Goal: Task Accomplishment & Management: Manage account settings

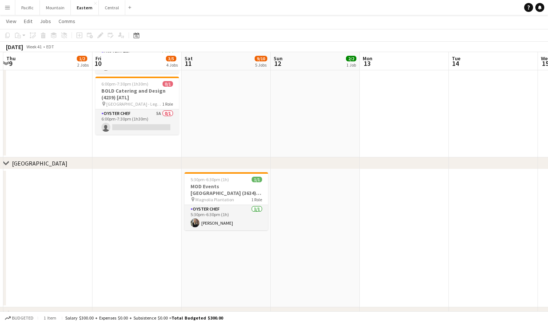
scroll to position [99, 0]
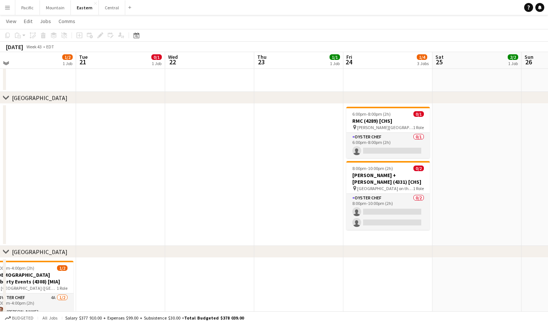
scroll to position [164, 0]
click at [399, 118] on app-job-card "6:00pm-8:00pm (2h) 0/1 RMC (4289) [CHS] pin Moreland Landing (Bluffton, SC) 1 R…" at bounding box center [387, 132] width 83 height 51
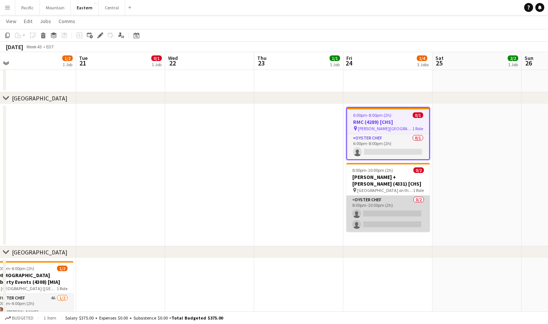
click at [396, 216] on app-card-role "Oyster Chef 0/2 8:00pm-10:00pm (2h) single-neutral-actions single-neutral-actio…" at bounding box center [387, 214] width 83 height 36
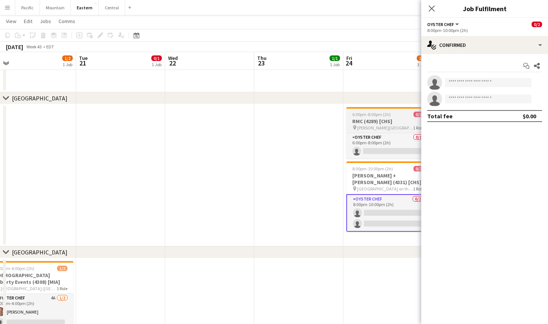
click at [374, 110] on app-job-card "6:00pm-8:00pm (2h) 0/1 RMC (4289) [CHS] pin Moreland Landing (Bluffton, SC) 1 R…" at bounding box center [387, 132] width 83 height 51
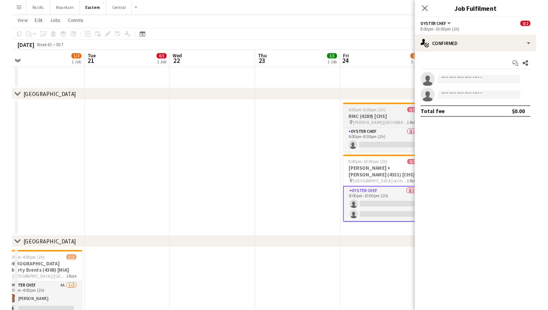
scroll to position [0, 369]
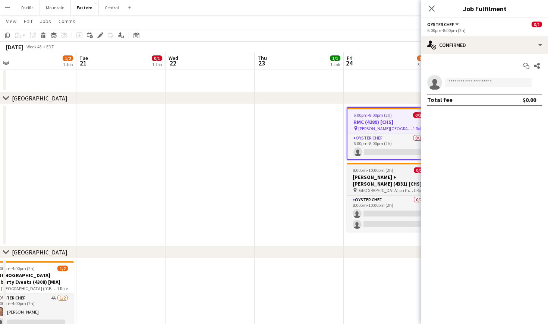
click at [396, 178] on h3 "Lisa + Terry Brown (4331) [CHS]" at bounding box center [387, 180] width 83 height 13
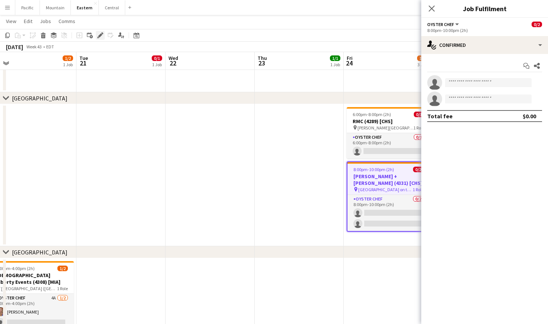
click at [103, 31] on div "Edit" at bounding box center [100, 35] width 9 height 9
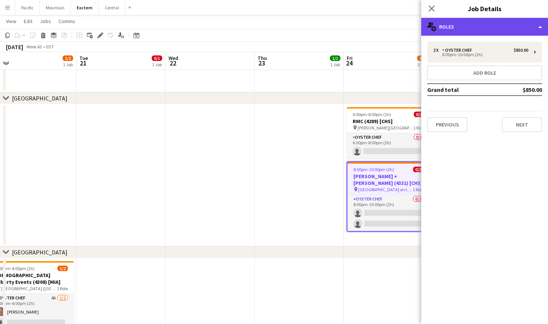
click at [450, 28] on div "multiple-users-add Roles" at bounding box center [484, 27] width 127 height 18
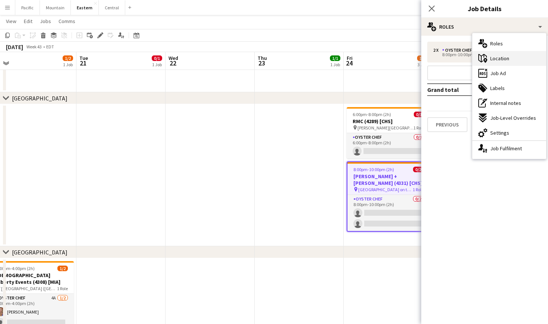
click at [497, 61] on span "Location" at bounding box center [499, 58] width 19 height 7
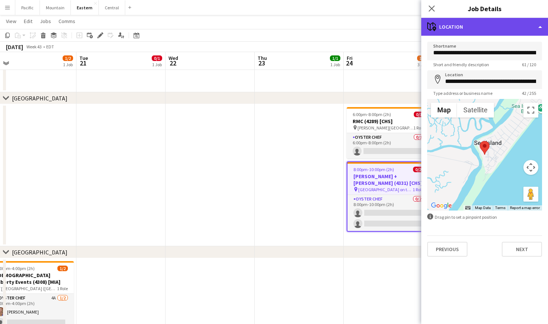
click at [474, 29] on div "maps-pin-1 Location" at bounding box center [484, 27] width 127 height 18
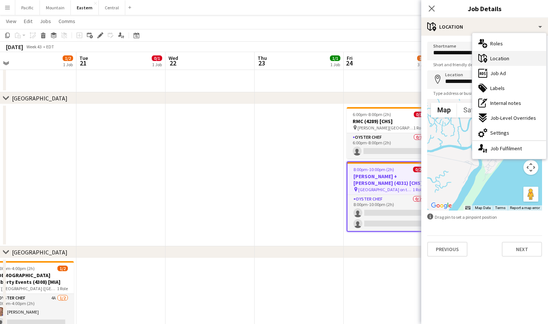
click at [507, 60] on span "Location" at bounding box center [499, 58] width 19 height 7
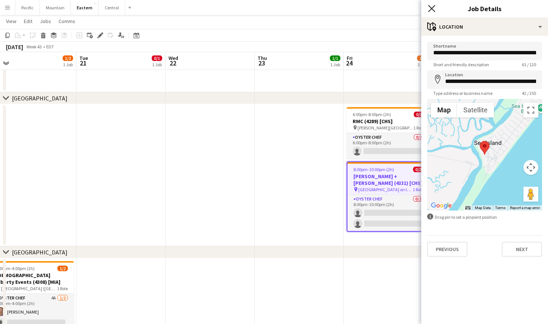
click at [432, 12] on app-icon "Close pop-in" at bounding box center [431, 8] width 11 height 11
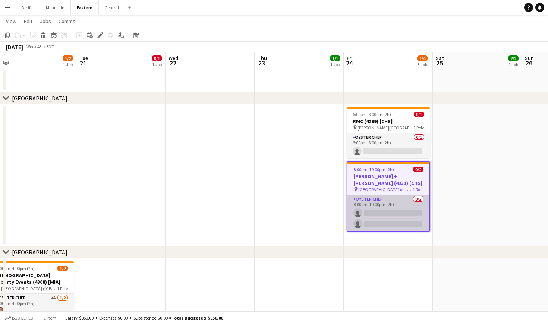
click at [418, 211] on app-card-role "Oyster Chef 0/2 8:00pm-10:00pm (2h) single-neutral-actions single-neutral-actio…" at bounding box center [388, 213] width 82 height 36
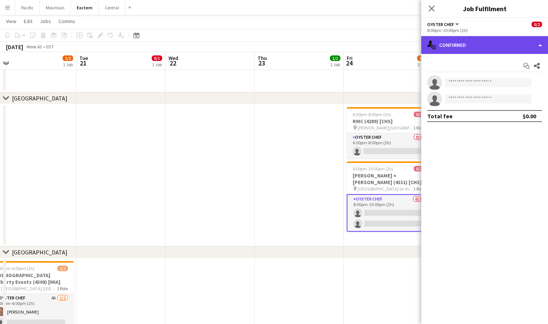
click at [516, 47] on div "single-neutral-actions-check-2 Confirmed" at bounding box center [484, 45] width 127 height 18
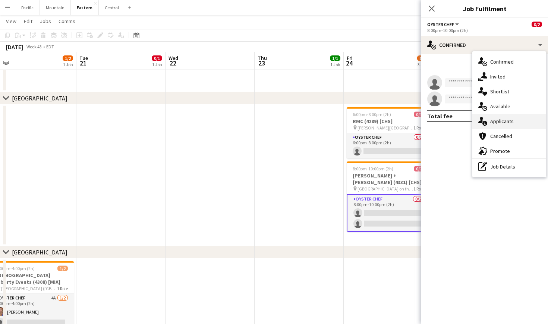
click at [519, 119] on div "single-neutral-actions-information Applicants" at bounding box center [509, 121] width 74 height 15
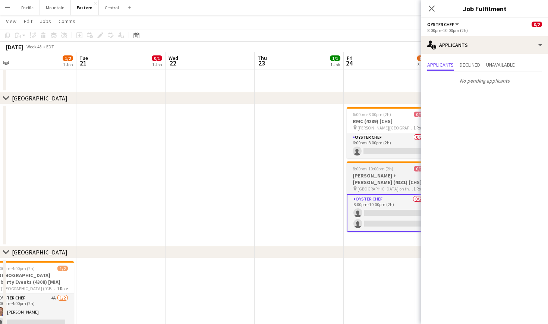
click at [388, 170] on span "8:00pm-10:00pm (2h)" at bounding box center [372, 169] width 41 height 6
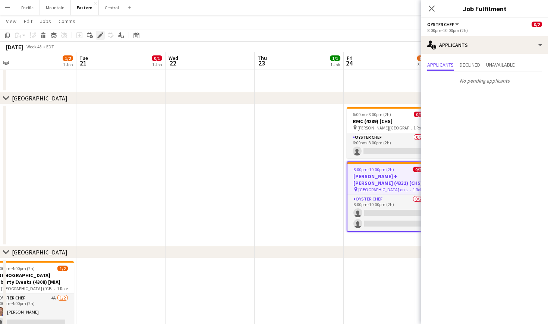
click at [102, 38] on icon "Edit" at bounding box center [100, 35] width 6 height 6
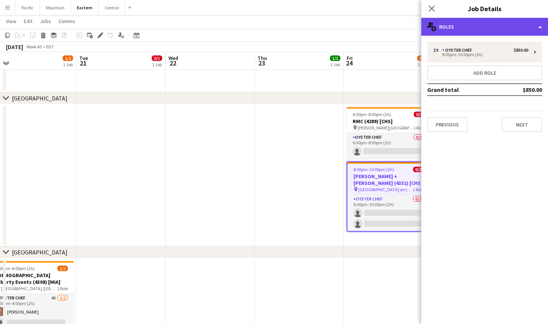
click at [472, 28] on div "multiple-users-add Roles" at bounding box center [484, 27] width 127 height 18
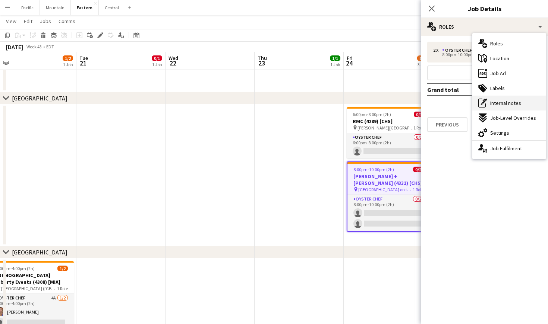
click at [513, 96] on div "pen-write Internal notes" at bounding box center [509, 103] width 74 height 15
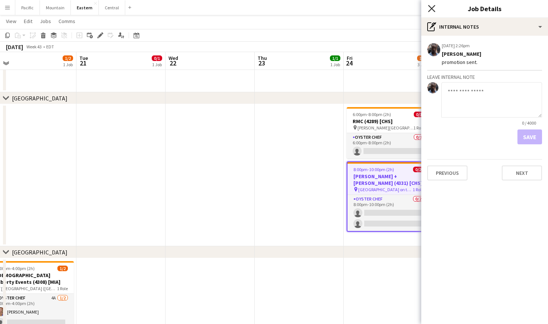
click at [434, 11] on icon at bounding box center [431, 8] width 7 height 7
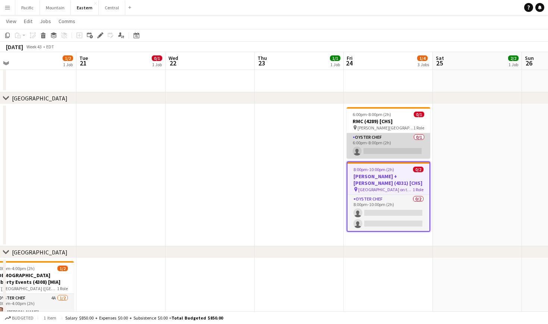
click at [388, 146] on app-card-role "Oyster Chef 0/1 6:00pm-8:00pm (2h) single-neutral-actions" at bounding box center [387, 145] width 83 height 25
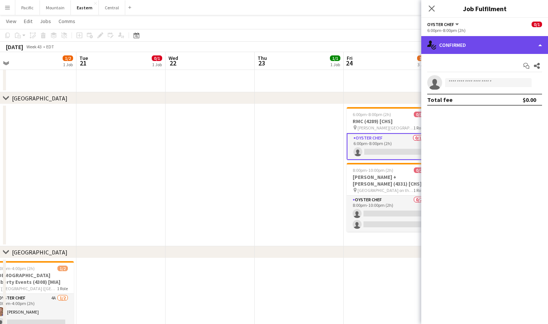
click at [475, 45] on div "single-neutral-actions-check-2 Confirmed" at bounding box center [484, 45] width 127 height 18
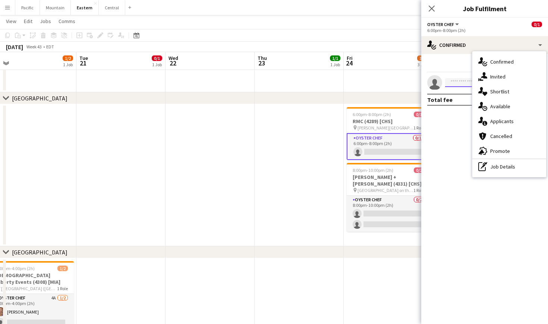
click at [462, 83] on input at bounding box center [488, 82] width 86 height 9
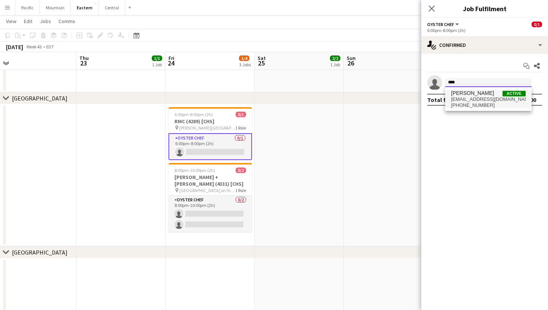
type input "****"
click at [469, 101] on span "bolinb@g.cofc.edu" at bounding box center [488, 99] width 74 height 6
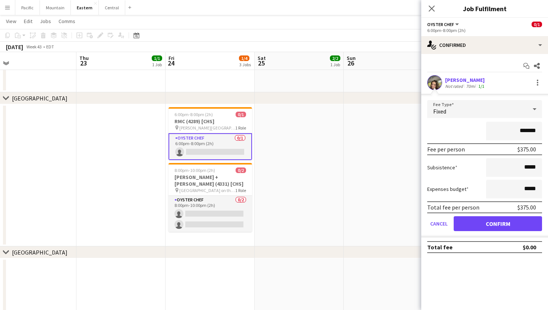
click at [493, 224] on button "Confirm" at bounding box center [497, 223] width 88 height 15
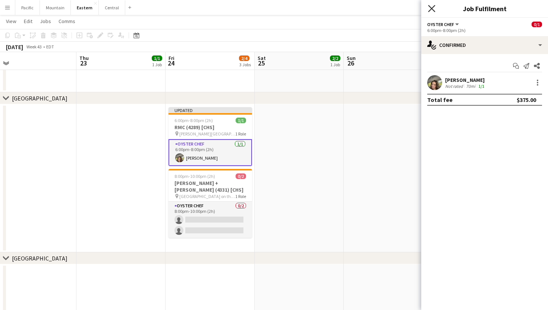
click at [430, 7] on icon at bounding box center [431, 8] width 7 height 7
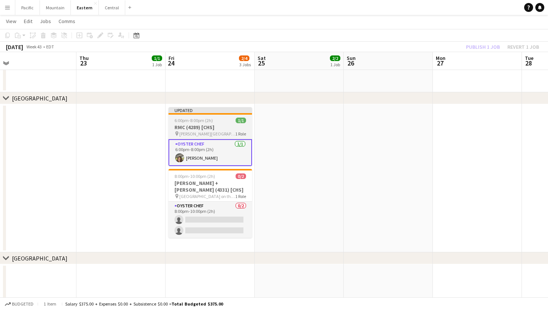
click at [225, 131] on span "Moreland Landing (Bluffton, SC)" at bounding box center [207, 134] width 56 height 6
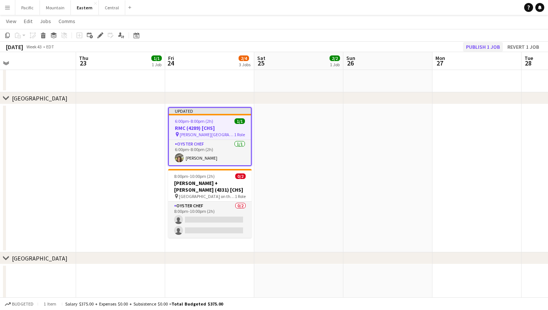
click at [473, 47] on button "Publish 1 job" at bounding box center [483, 47] width 40 height 10
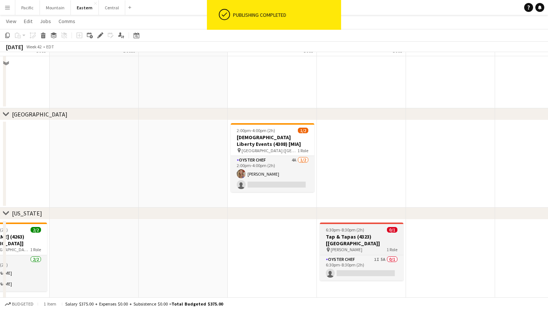
scroll to position [294, 0]
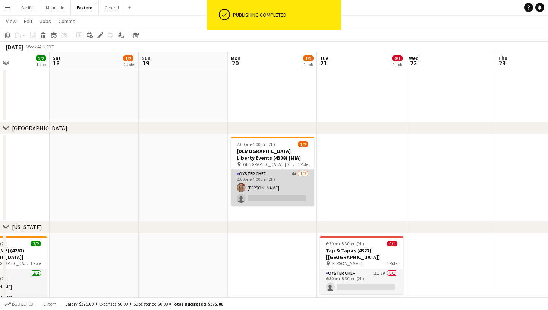
click at [267, 189] on app-card-role "Oyster Chef 4A 1/2 2:00pm-4:00pm (2h) Alivia Murdoch single-neutral-actions" at bounding box center [272, 188] width 83 height 36
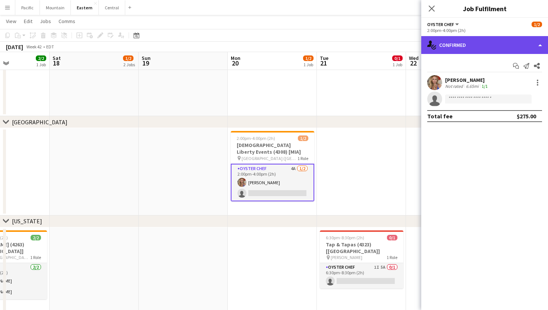
click at [473, 50] on div "single-neutral-actions-check-2 Confirmed" at bounding box center [484, 45] width 127 height 18
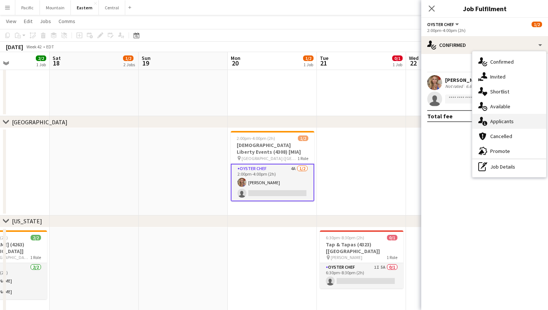
click at [507, 125] on div "single-neutral-actions-information Applicants" at bounding box center [509, 121] width 74 height 15
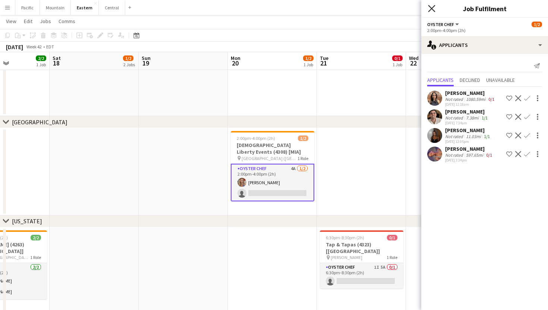
click at [429, 6] on icon at bounding box center [431, 8] width 7 height 7
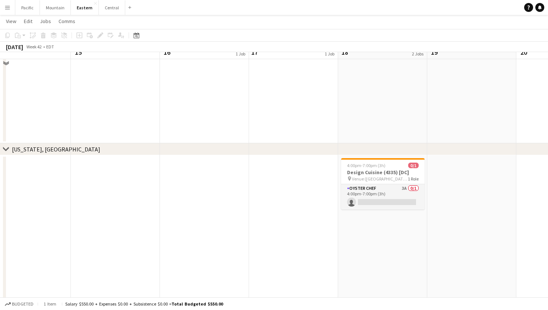
scroll to position [978, 0]
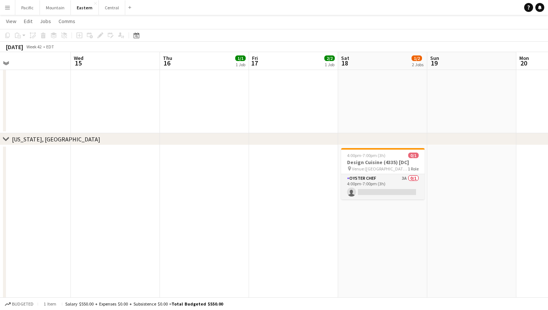
click at [374, 200] on app-date-cell "4:00pm-7:00pm (3h) 0/1 Design Cuisine (4335) [DC] pin Venue (Friendship Heights…" at bounding box center [382, 230] width 89 height 171
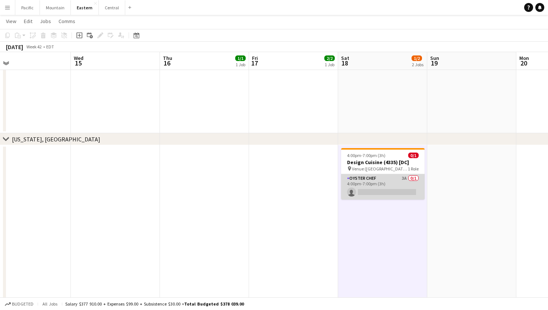
click at [394, 184] on app-card-role "Oyster Chef 3A 0/1 4:00pm-7:00pm (3h) single-neutral-actions" at bounding box center [382, 186] width 83 height 25
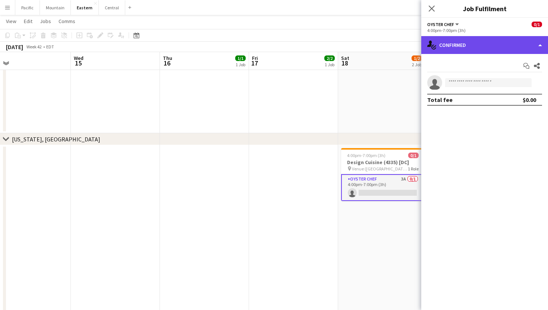
click at [513, 48] on div "single-neutral-actions-check-2 Confirmed" at bounding box center [484, 45] width 127 height 18
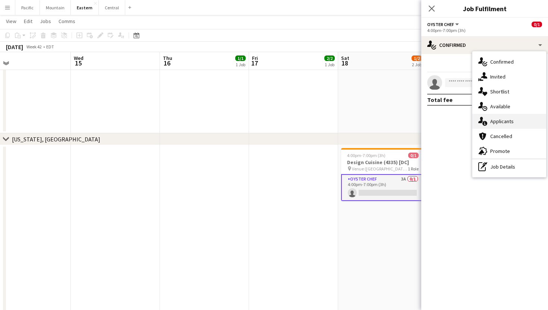
click at [506, 124] on span "Applicants" at bounding box center [501, 121] width 23 height 7
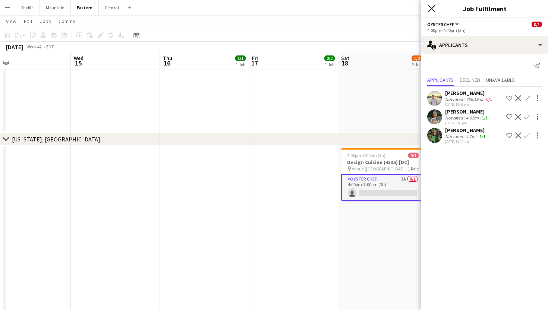
click at [432, 5] on app-icon "Close pop-in" at bounding box center [431, 8] width 11 height 11
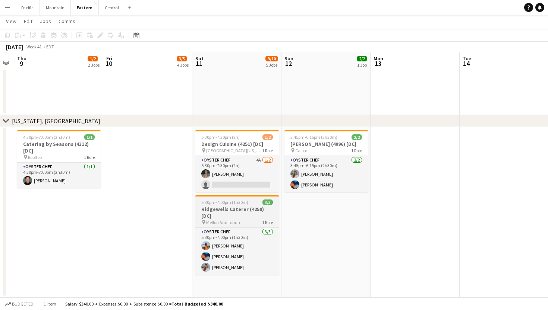
scroll to position [996, 0]
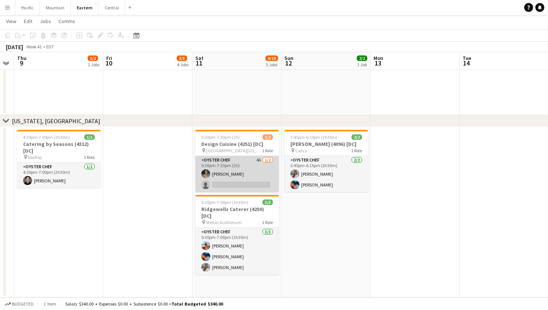
click at [263, 183] on app-card-role "Oyster Chef 4A 1/2 5:30pm-7:30pm (2h) Adeline Van Buskirk single-neutral-actions" at bounding box center [236, 174] width 83 height 36
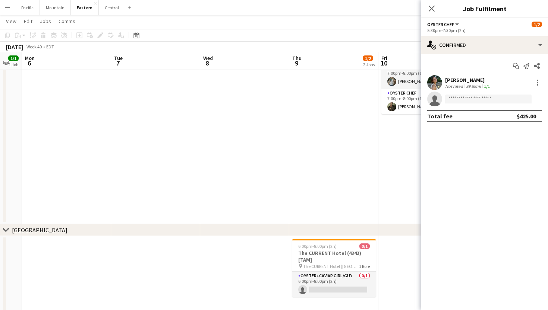
scroll to position [555, 0]
click at [432, 10] on icon at bounding box center [431, 8] width 7 height 7
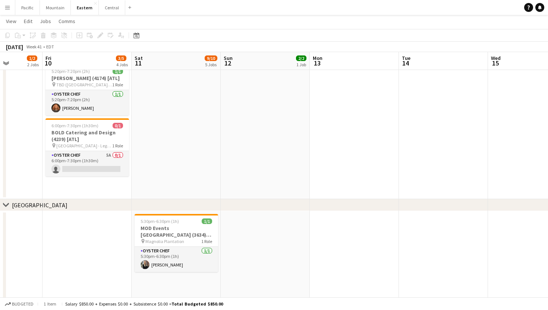
scroll to position [0, 221]
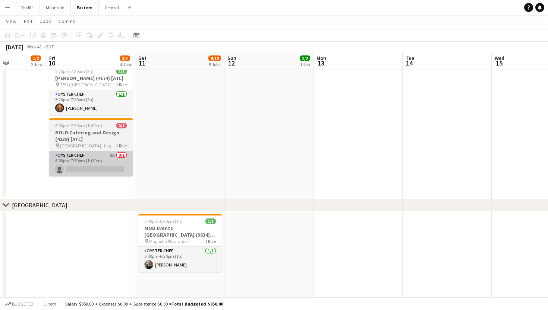
click at [100, 169] on app-card-role "Oyster Chef 5A 0/1 6:00pm-7:30pm (1h30m) single-neutral-actions" at bounding box center [90, 163] width 83 height 25
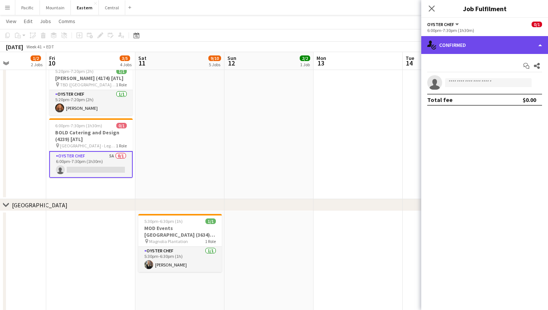
click at [485, 42] on div "single-neutral-actions-check-2 Confirmed" at bounding box center [484, 45] width 127 height 18
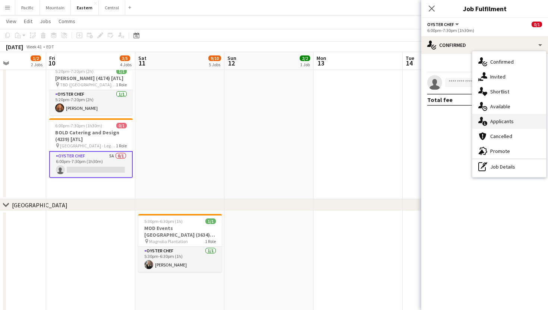
click at [508, 123] on span "Applicants" at bounding box center [501, 121] width 23 height 7
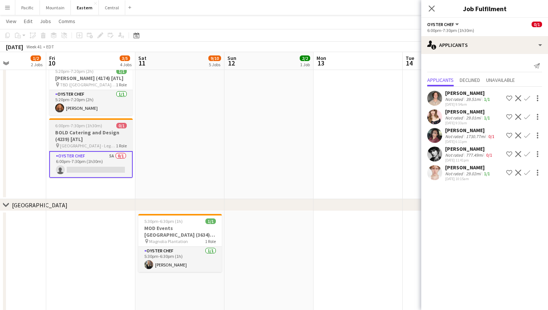
click at [109, 149] on span "Foxhall Resort - Legacy Lookout (Douglasville, GA)" at bounding box center [88, 146] width 56 height 6
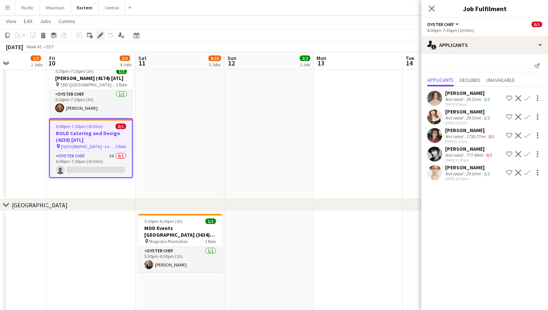
click at [99, 35] on icon at bounding box center [100, 36] width 4 height 4
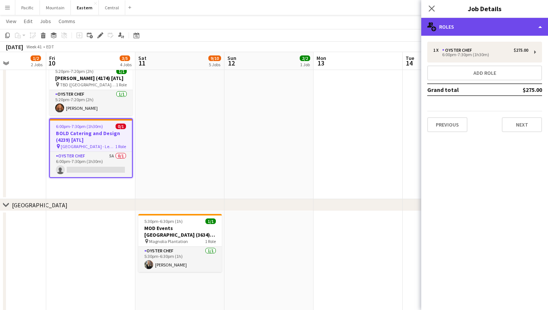
click at [476, 22] on div "multiple-users-add Roles" at bounding box center [484, 27] width 127 height 18
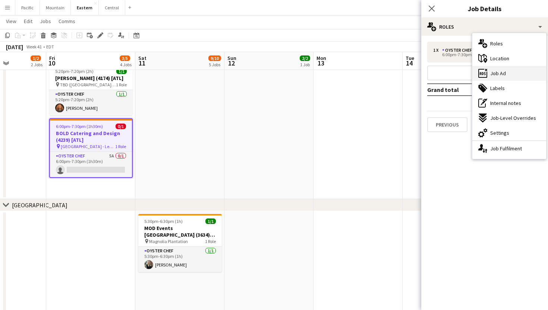
click at [506, 74] on div "ads-window Job Ad" at bounding box center [509, 73] width 74 height 15
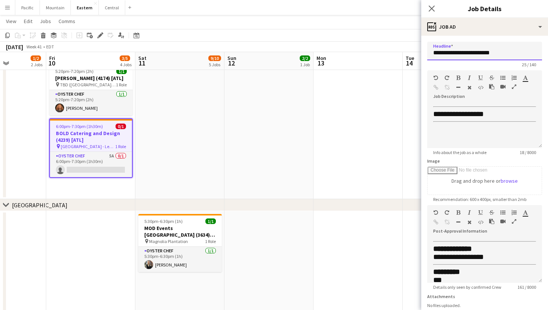
click at [479, 48] on input "**********" at bounding box center [484, 51] width 115 height 19
click at [433, 9] on icon "Close pop-in" at bounding box center [431, 8] width 7 height 7
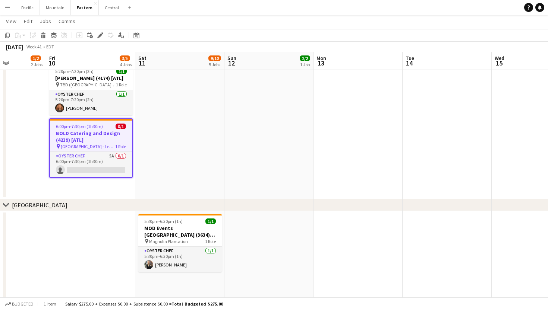
click at [123, 143] on h3 "BOLD Catering and Design (4239) [ATL]" at bounding box center [91, 136] width 82 height 13
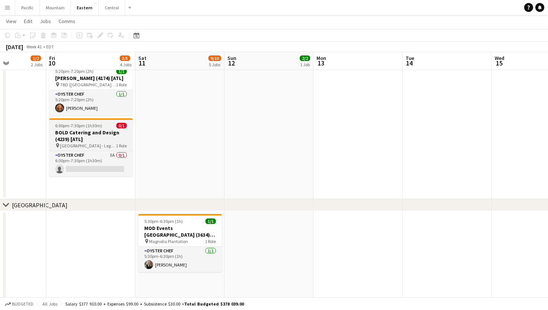
click at [111, 143] on h3 "BOLD Catering and Design (4239) [ATL]" at bounding box center [90, 135] width 83 height 13
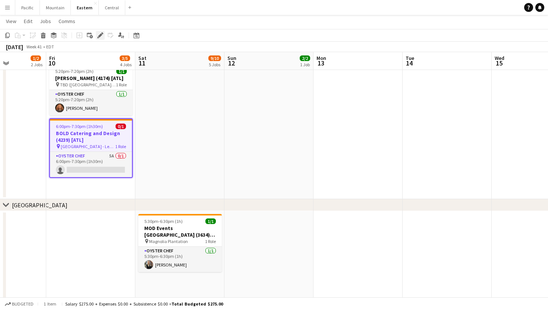
click at [99, 35] on icon at bounding box center [100, 36] width 4 height 4
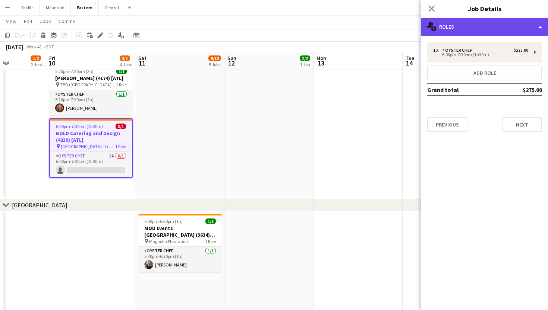
click at [509, 29] on div "multiple-users-add Roles" at bounding box center [484, 27] width 127 height 18
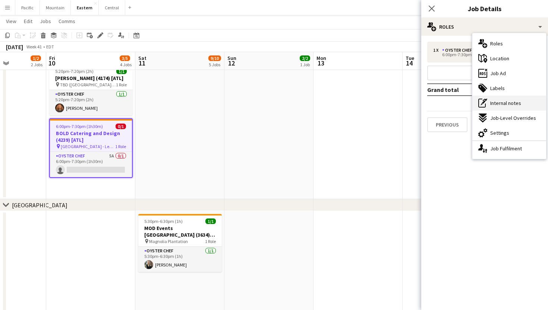
click at [511, 103] on span "Internal notes" at bounding box center [505, 103] width 31 height 7
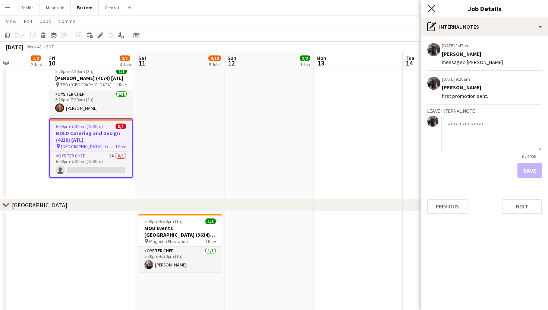
click at [432, 9] on icon "Close pop-in" at bounding box center [431, 8] width 7 height 7
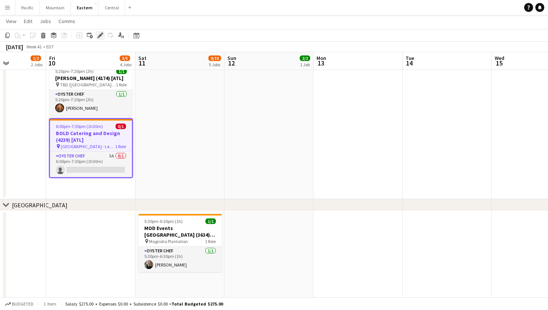
click at [102, 38] on icon "Edit" at bounding box center [100, 35] width 6 height 6
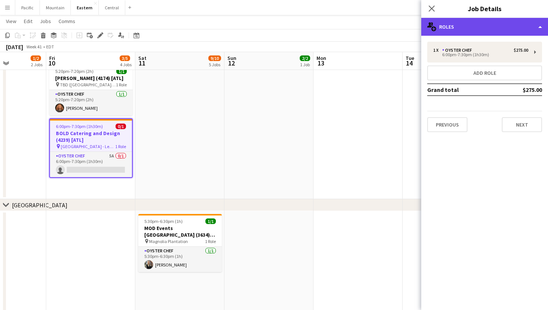
click at [520, 28] on div "multiple-users-add Roles" at bounding box center [484, 27] width 127 height 18
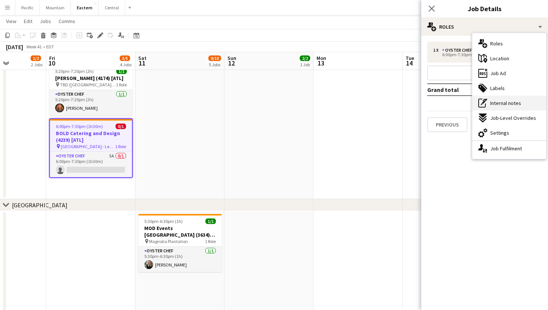
click at [503, 101] on span "Internal notes" at bounding box center [505, 103] width 31 height 7
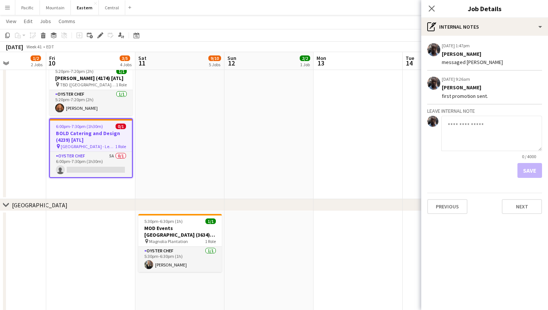
click at [431, 15] on div "Close pop-in" at bounding box center [431, 8] width 21 height 17
click at [432, 9] on icon "Close pop-in" at bounding box center [431, 8] width 7 height 7
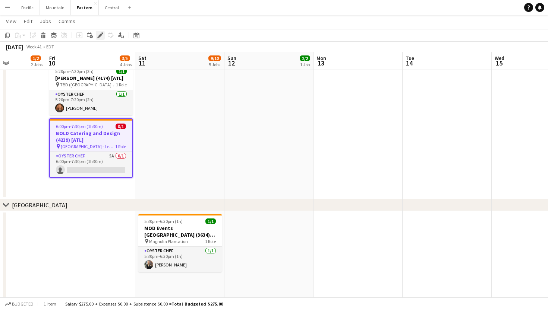
click at [102, 31] on div "Edit" at bounding box center [100, 35] width 9 height 9
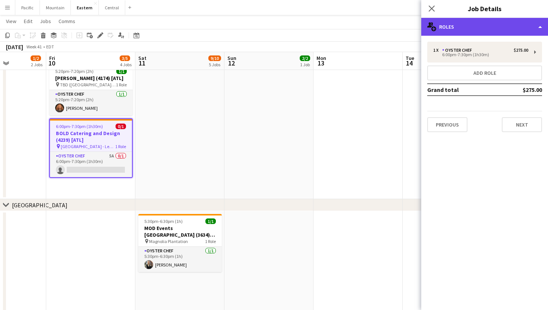
click at [480, 19] on div "multiple-users-add Roles" at bounding box center [484, 27] width 127 height 18
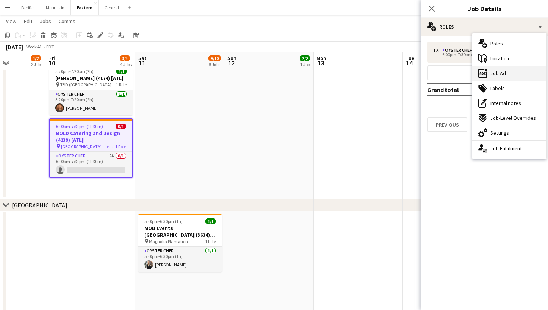
click at [505, 73] on span "Job Ad" at bounding box center [498, 73] width 16 height 7
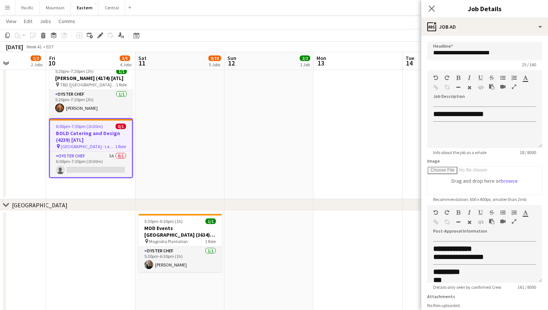
click at [437, 9] on div "Close pop-in" at bounding box center [431, 8] width 21 height 17
click at [432, 9] on icon "Close pop-in" at bounding box center [431, 8] width 7 height 7
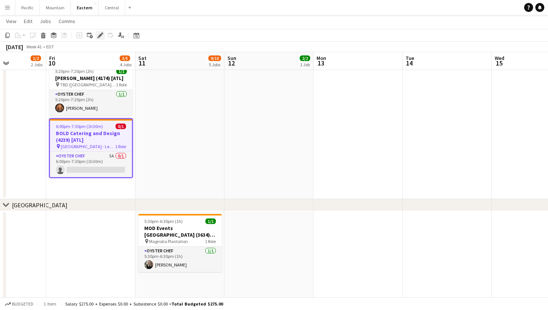
click at [97, 35] on icon "Edit" at bounding box center [100, 35] width 6 height 6
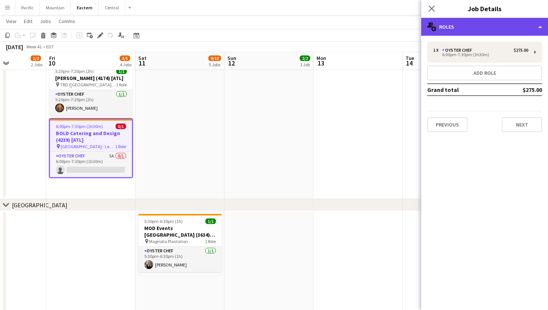
click at [471, 21] on div "multiple-users-add Roles" at bounding box center [484, 27] width 127 height 18
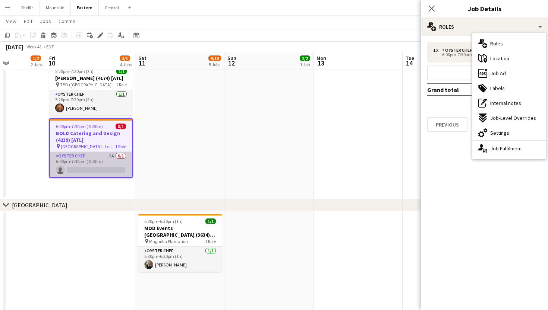
click at [117, 168] on app-card-role "Oyster Chef 5A 0/1 6:00pm-7:30pm (1h30m) single-neutral-actions" at bounding box center [91, 164] width 82 height 25
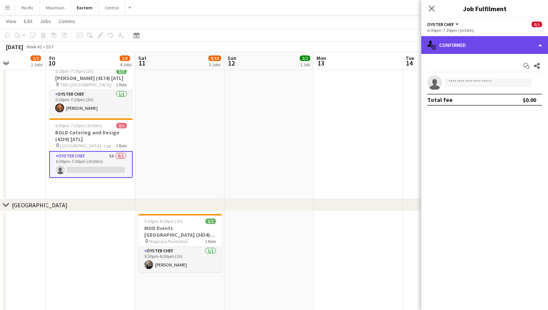
click at [449, 39] on div "single-neutral-actions-check-2 Confirmed" at bounding box center [484, 45] width 127 height 18
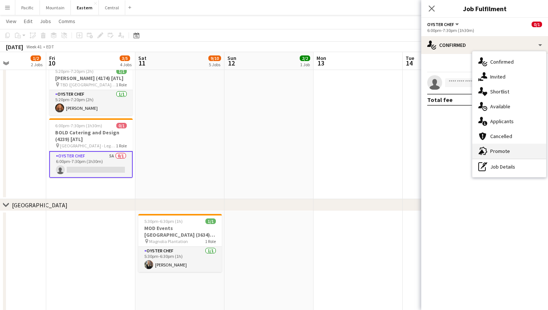
click at [498, 153] on span "Promote" at bounding box center [500, 151] width 20 height 7
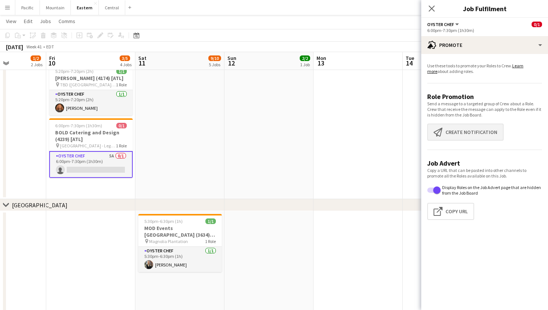
click at [447, 134] on button "Create notification Create notification" at bounding box center [465, 132] width 76 height 17
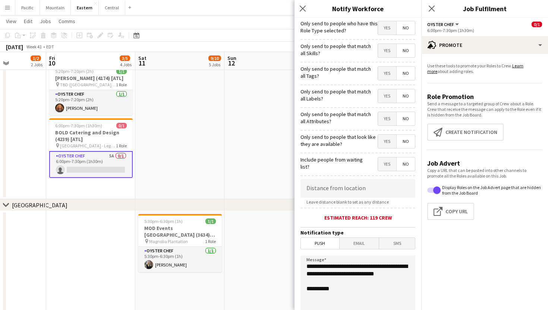
click at [384, 74] on span "Yes" at bounding box center [387, 73] width 18 height 13
drag, startPoint x: 344, startPoint y: 283, endPoint x: 292, endPoint y: 266, distance: 54.7
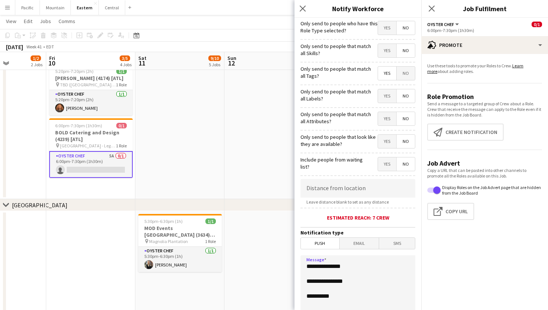
paste textarea "**********"
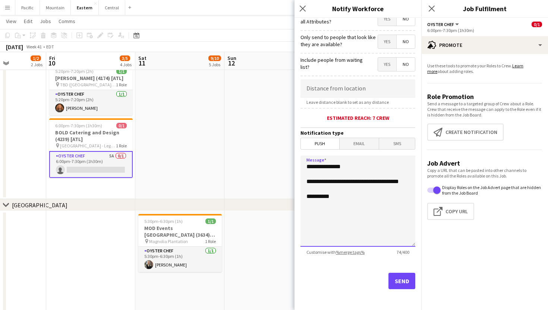
scroll to position [100, 0]
type textarea "**********"
click at [397, 278] on button "Send" at bounding box center [401, 281] width 27 height 16
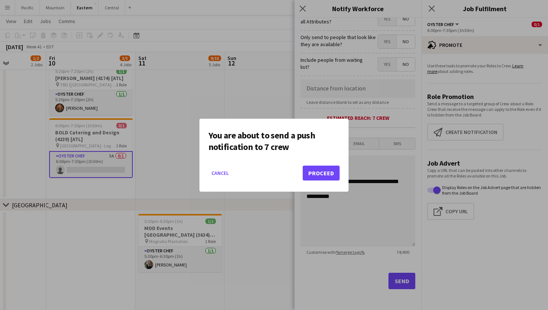
click at [314, 174] on button "Proceed" at bounding box center [320, 173] width 37 height 15
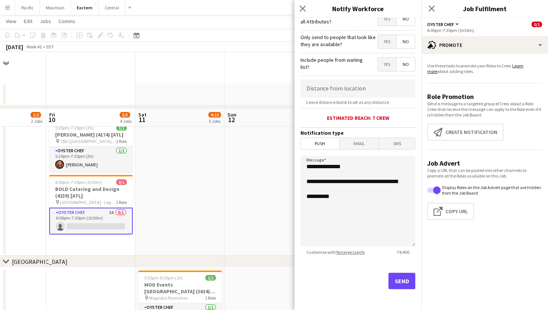
scroll to position [57, 0]
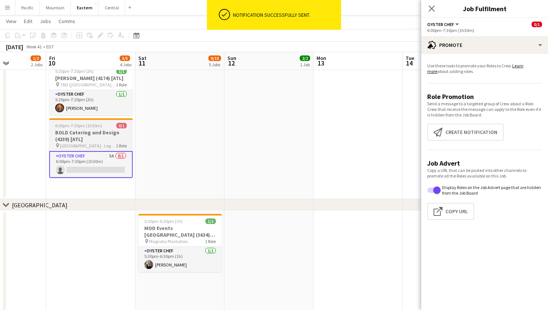
click at [102, 142] on h3 "BOLD Catering and Design (4239) [ATL]" at bounding box center [90, 135] width 83 height 13
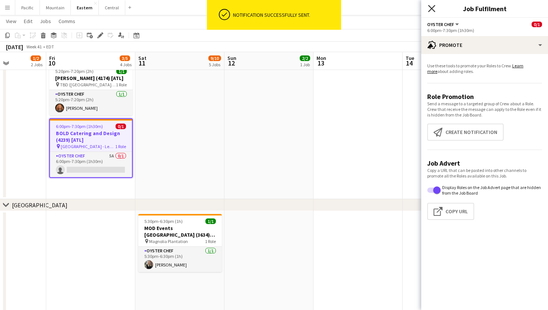
click at [429, 9] on icon "Close pop-in" at bounding box center [431, 8] width 7 height 7
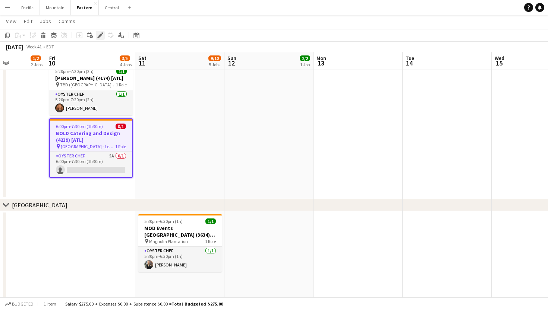
click at [104, 37] on div "Edit" at bounding box center [100, 35] width 9 height 9
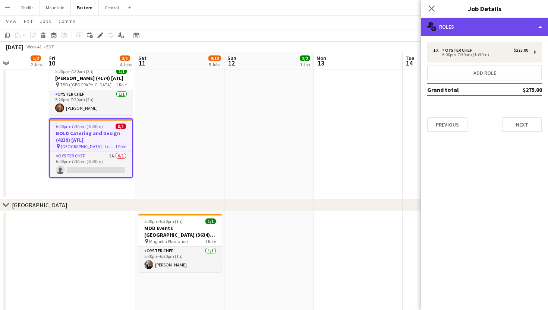
click at [508, 23] on div "multiple-users-add Roles" at bounding box center [484, 27] width 127 height 18
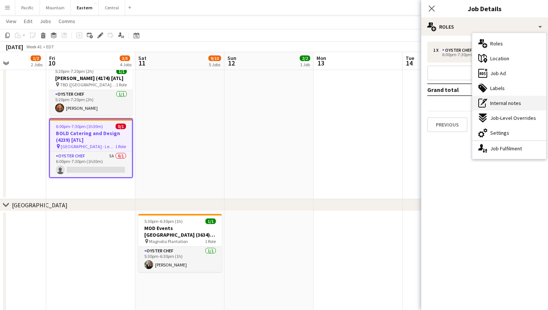
click at [513, 104] on span "Internal notes" at bounding box center [505, 103] width 31 height 7
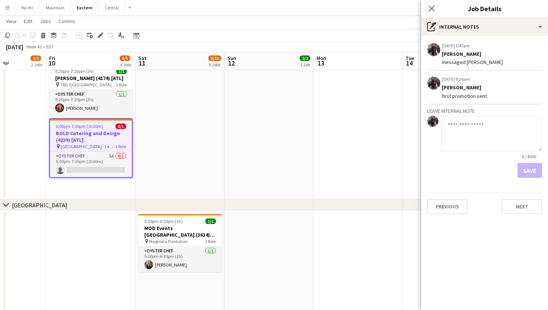
click at [470, 128] on textarea at bounding box center [491, 133] width 101 height 35
type textarea "**********"
click at [533, 175] on button "Save" at bounding box center [529, 170] width 25 height 15
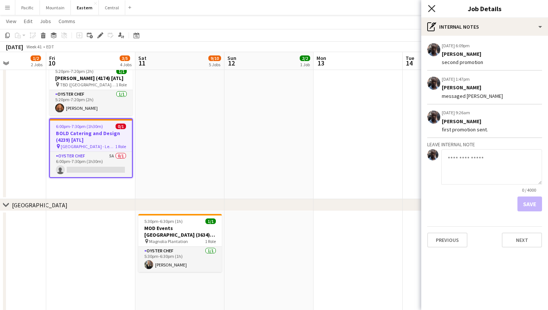
click at [432, 7] on icon "Close pop-in" at bounding box center [431, 8] width 7 height 7
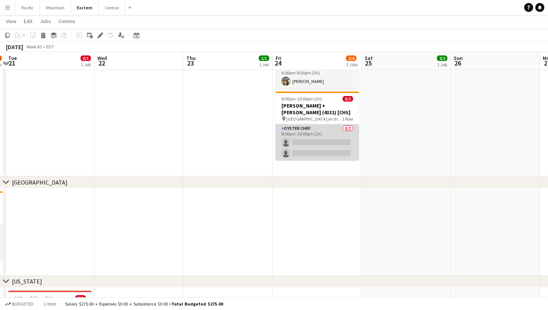
scroll to position [0, 356]
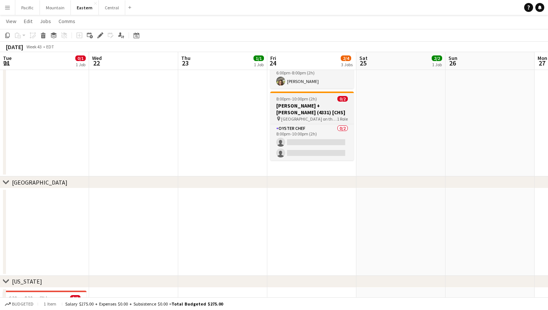
click at [295, 107] on h3 "Lisa + Terry Brown (4331) [CHS]" at bounding box center [311, 108] width 83 height 13
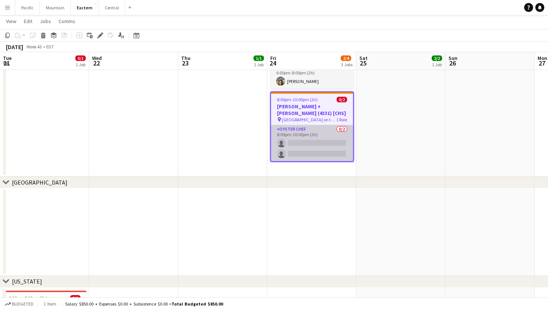
click at [328, 156] on app-card-role "Oyster Chef 0/2 8:00pm-10:00pm (2h) single-neutral-actions single-neutral-actio…" at bounding box center [312, 143] width 82 height 36
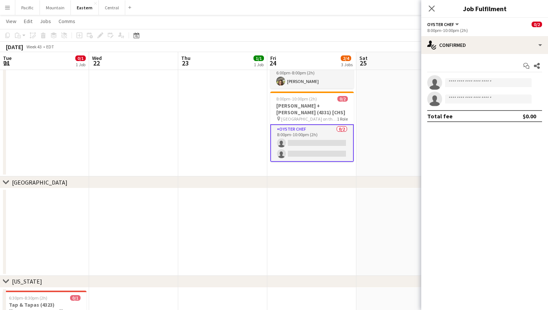
click at [524, 32] on div "8:00pm-10:00pm (2h)" at bounding box center [484, 31] width 115 height 6
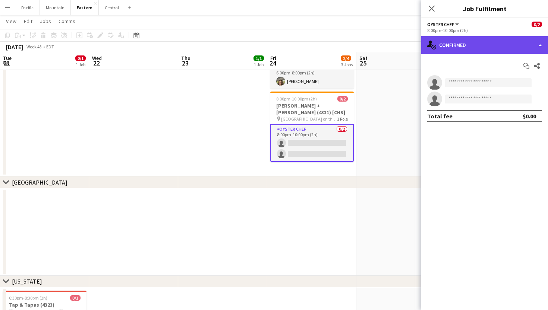
click at [524, 39] on div "single-neutral-actions-check-2 Confirmed" at bounding box center [484, 45] width 127 height 18
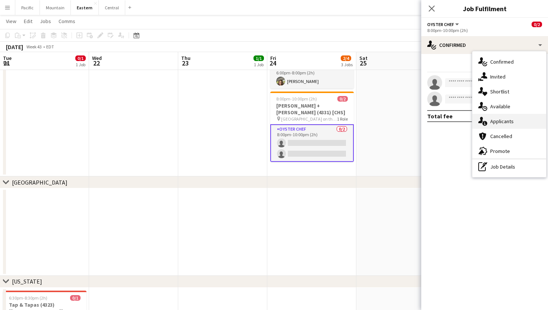
click at [514, 121] on div "single-neutral-actions-information Applicants" at bounding box center [509, 121] width 74 height 15
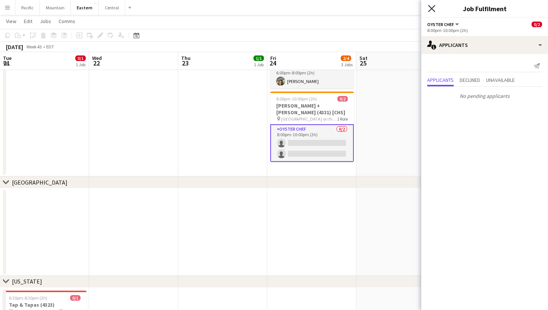
click at [434, 7] on icon "Close pop-in" at bounding box center [431, 8] width 7 height 7
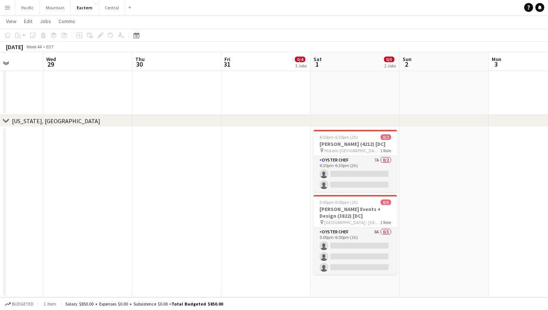
scroll to position [996, 0]
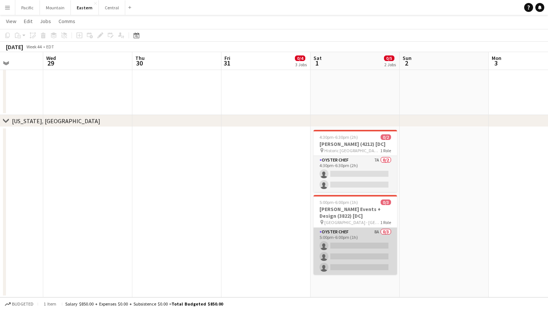
click at [386, 242] on app-card-role "Oyster Chef 8A 0/3 5:00pm-6:00pm (1h) single-neutral-actions single-neutral-act…" at bounding box center [354, 251] width 83 height 47
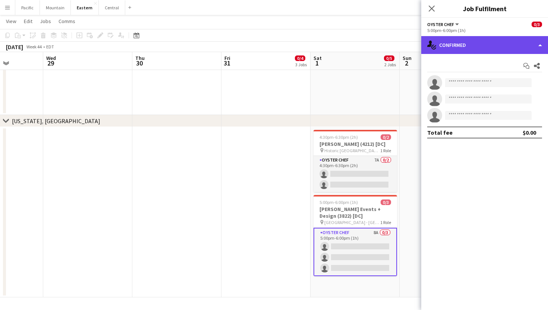
click at [470, 47] on div "single-neutral-actions-check-2 Confirmed" at bounding box center [484, 45] width 127 height 18
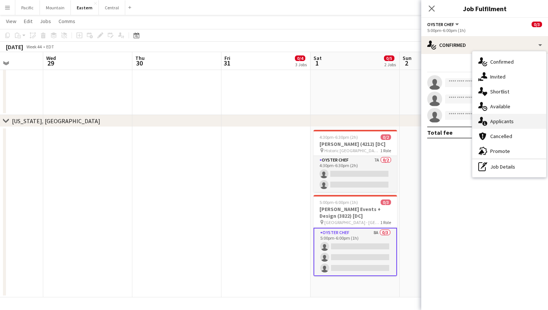
click at [516, 124] on div "single-neutral-actions-information Applicants" at bounding box center [509, 121] width 74 height 15
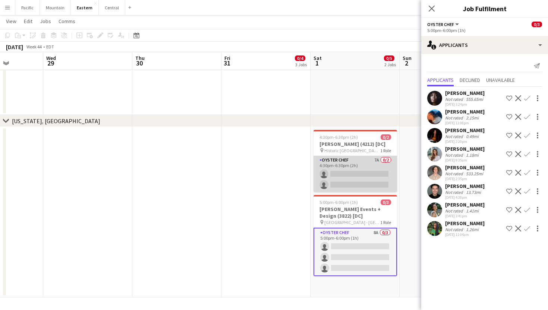
click at [388, 180] on app-card-role "Oyster Chef 7A 0/2 4:30pm-6:30pm (2h) single-neutral-actions single-neutral-act…" at bounding box center [354, 174] width 83 height 36
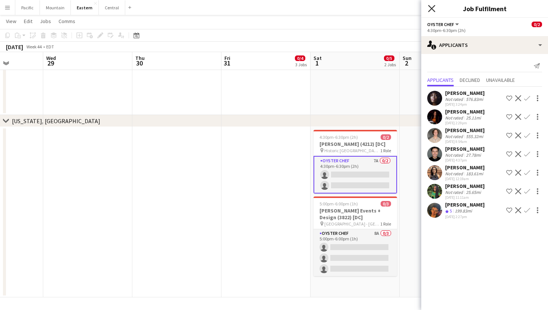
click at [431, 6] on icon "Close pop-in" at bounding box center [431, 8] width 7 height 7
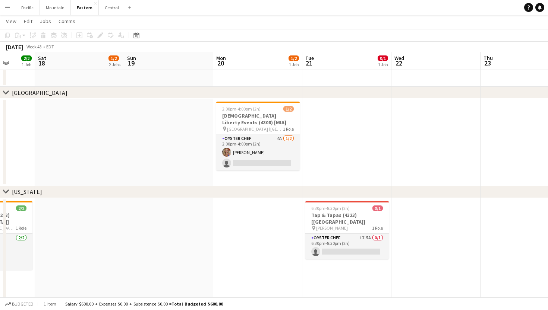
scroll to position [0, 191]
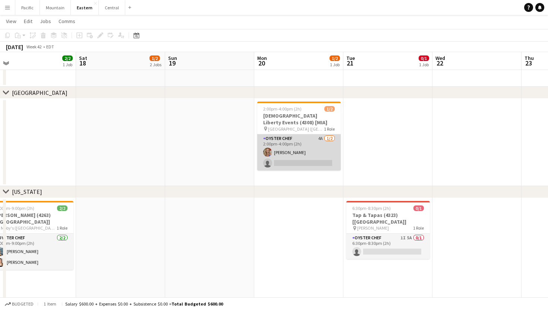
click at [302, 169] on app-card-role "Oyster Chef 4A 1/2 2:00pm-4:00pm (2h) Alivia Murdoch single-neutral-actions" at bounding box center [298, 152] width 83 height 36
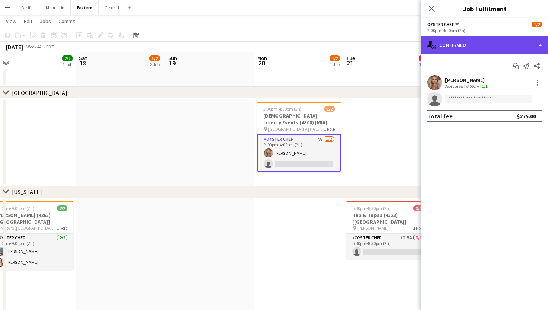
click at [518, 50] on div "single-neutral-actions-check-2 Confirmed" at bounding box center [484, 45] width 127 height 18
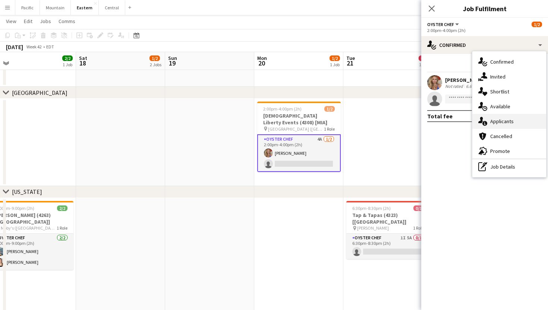
click at [519, 127] on div "single-neutral-actions-information Applicants" at bounding box center [509, 121] width 74 height 15
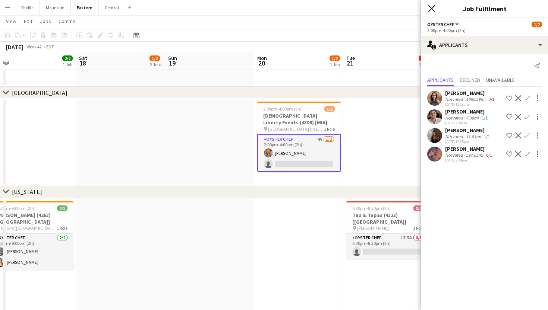
click at [434, 10] on icon "Close pop-in" at bounding box center [431, 8] width 7 height 7
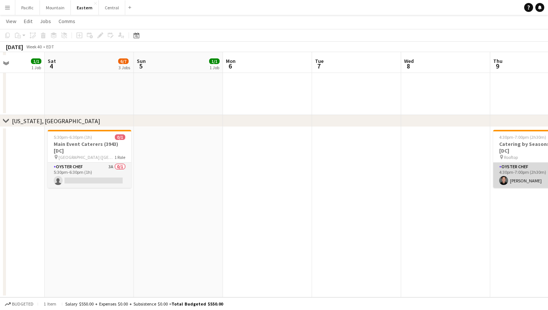
scroll to position [0, 223]
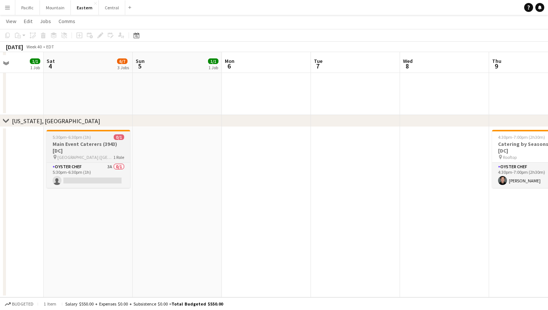
click at [83, 142] on h3 "Main Event Caterers (3943) [DC]" at bounding box center [88, 147] width 83 height 13
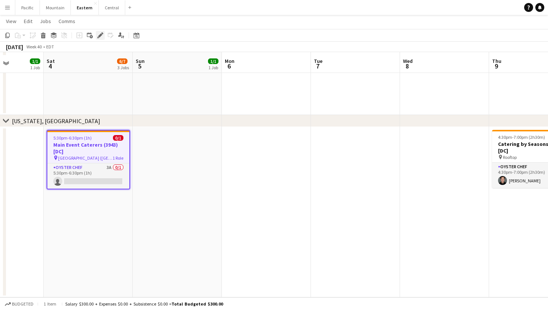
click at [102, 34] on icon at bounding box center [102, 33] width 2 height 2
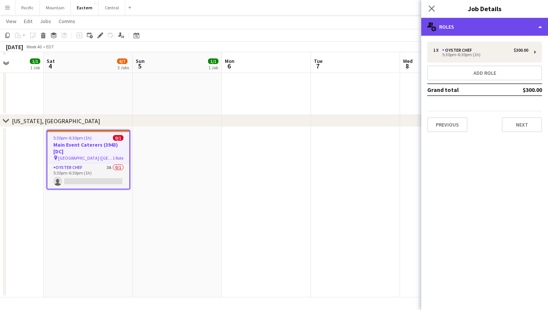
click at [478, 29] on div "multiple-users-add Roles" at bounding box center [484, 27] width 127 height 18
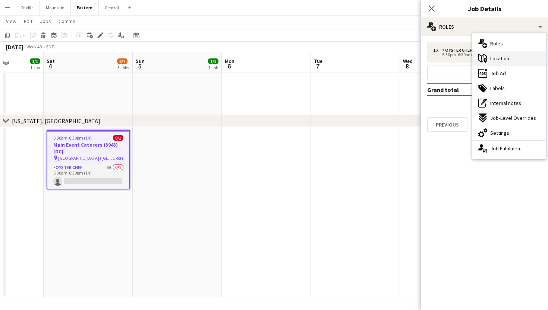
click at [502, 54] on div "maps-pin-1 Location" at bounding box center [509, 58] width 74 height 15
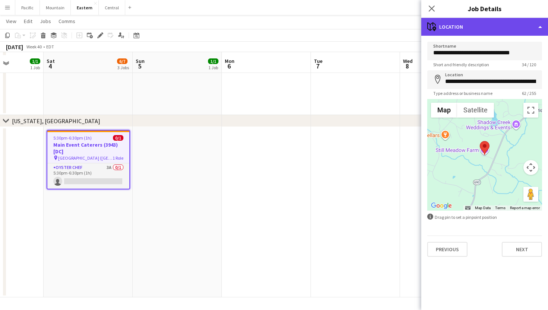
click at [466, 24] on div "maps-pin-1 Location" at bounding box center [484, 27] width 127 height 18
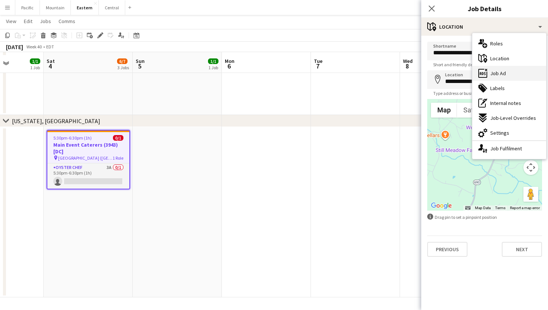
click at [490, 73] on span "Job Ad" at bounding box center [498, 73] width 16 height 7
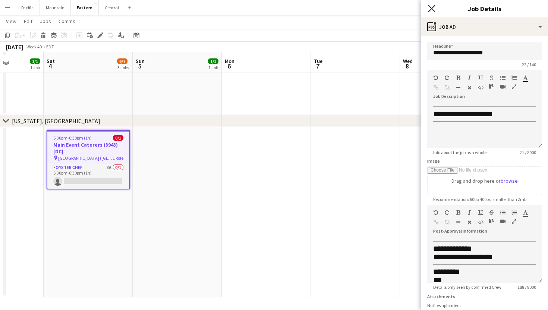
click at [429, 5] on icon "Close pop-in" at bounding box center [431, 8] width 7 height 7
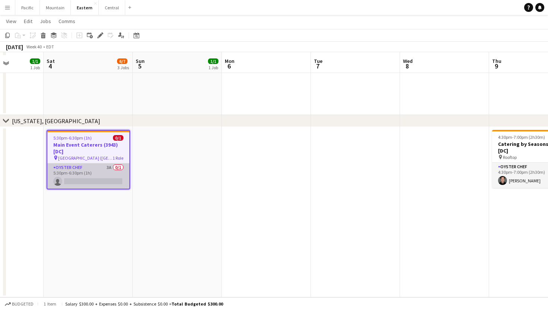
click at [111, 178] on app-card-role "Oyster Chef 3A 0/1 5:30pm-6:30pm (1h) single-neutral-actions" at bounding box center [88, 176] width 82 height 25
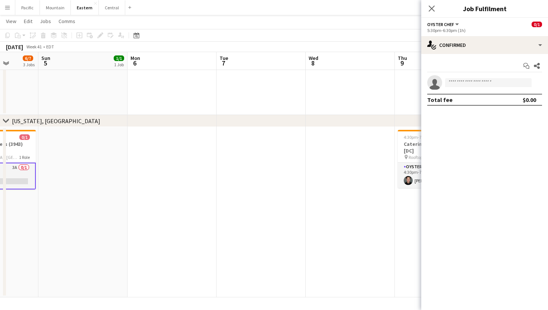
scroll to position [0, 211]
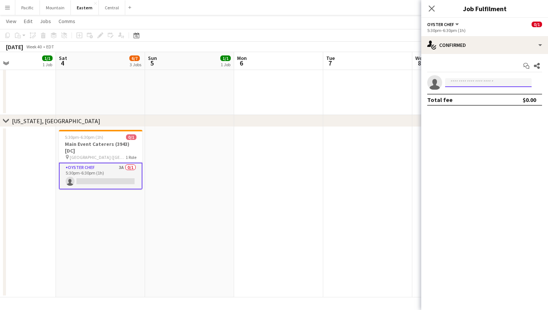
click at [463, 85] on input at bounding box center [488, 82] width 86 height 9
type input "******"
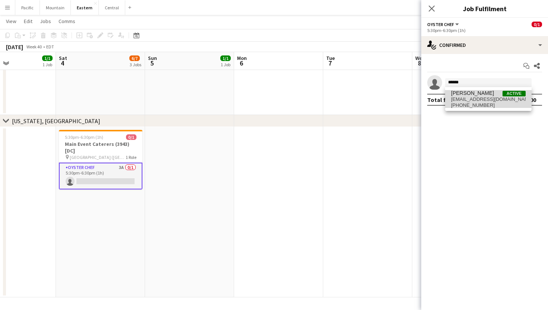
click at [487, 102] on span "ezkatonszo@gmail.com" at bounding box center [488, 99] width 74 height 6
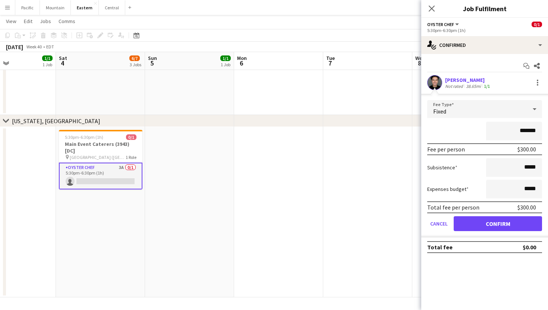
click at [429, 14] on div "Close pop-in" at bounding box center [431, 8] width 21 height 17
click at [429, 8] on icon "Close pop-in" at bounding box center [431, 8] width 7 height 7
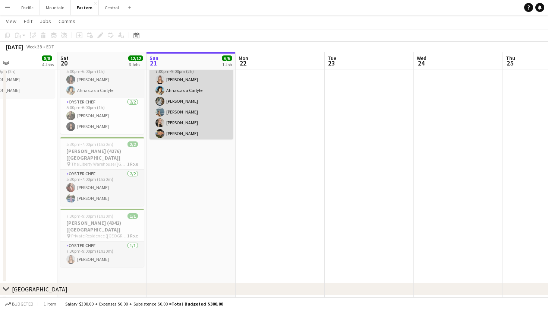
scroll to position [0, 305]
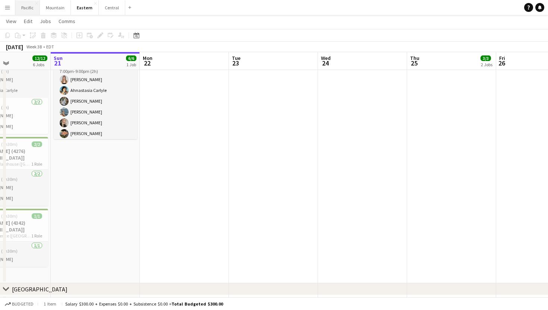
click at [36, 11] on button "Pacific Close" at bounding box center [27, 7] width 25 height 15
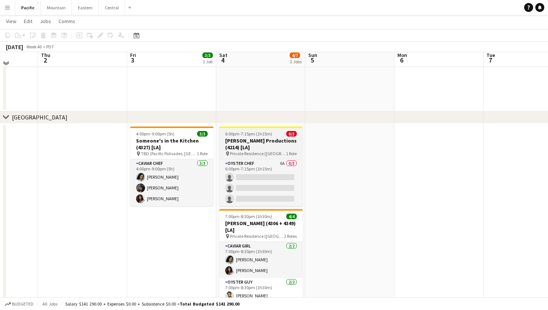
scroll to position [131, 0]
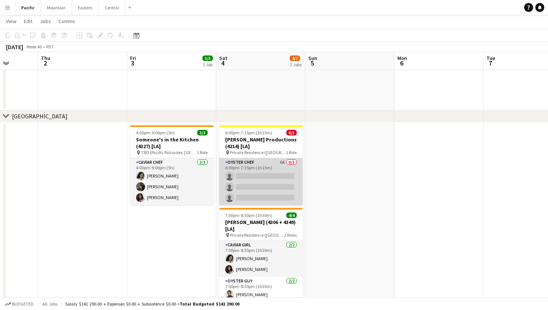
click at [251, 187] on app-card-role "Oyster Chef 6A 0/3 6:00pm-7:15pm (1h15m) single-neutral-actions single-neutral-…" at bounding box center [260, 181] width 83 height 47
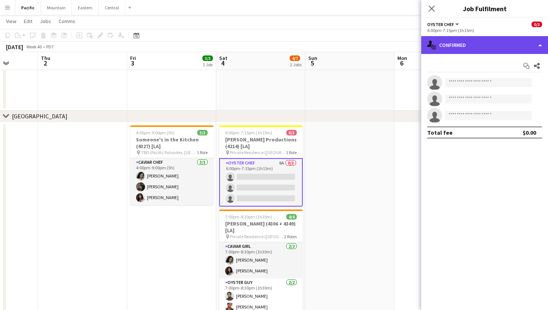
click at [527, 39] on div "single-neutral-actions-check-2 Confirmed" at bounding box center [484, 45] width 127 height 18
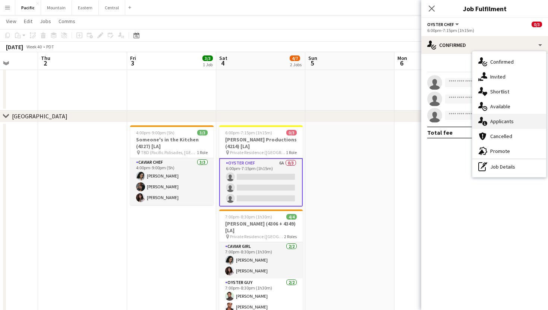
click at [519, 123] on div "single-neutral-actions-information Applicants" at bounding box center [509, 121] width 74 height 15
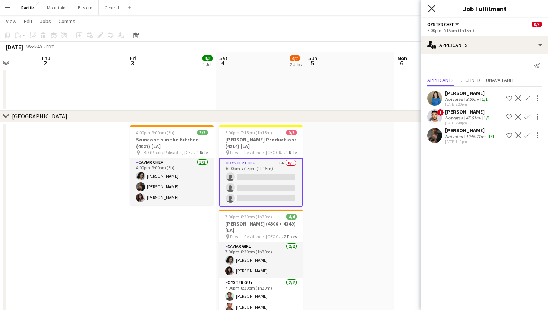
click at [432, 10] on icon at bounding box center [431, 8] width 7 height 7
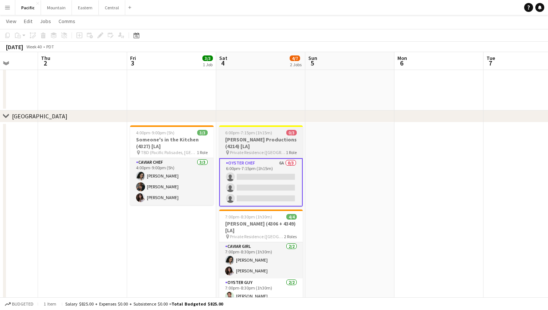
click at [287, 143] on h3 "Bourgeois Productions (4214) [LA]" at bounding box center [260, 142] width 83 height 13
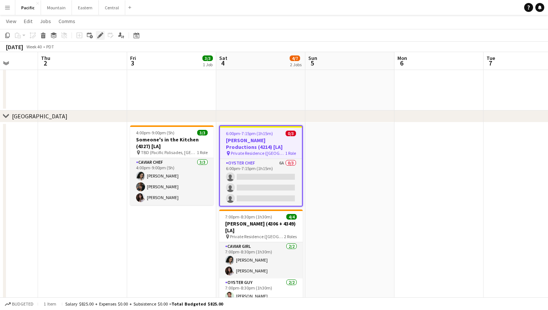
click at [102, 34] on icon at bounding box center [102, 33] width 2 height 2
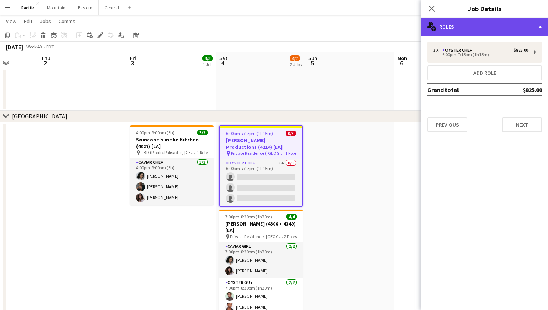
click at [456, 32] on div "multiple-users-add Roles" at bounding box center [484, 27] width 127 height 18
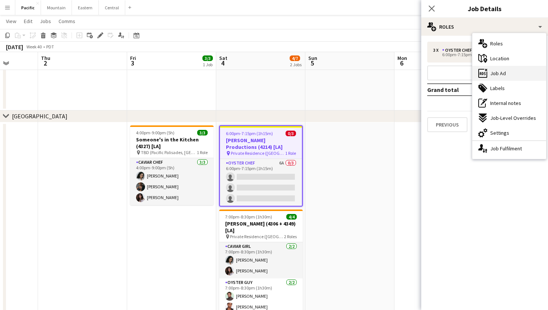
click at [506, 77] on div "ads-window Job Ad" at bounding box center [509, 73] width 74 height 15
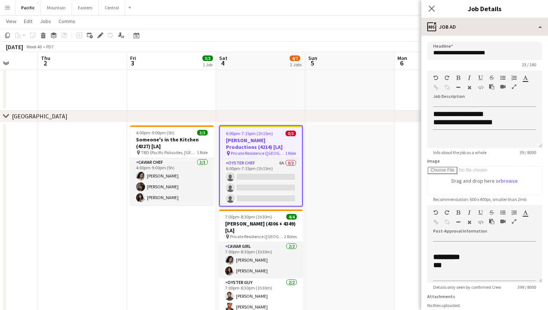
scroll to position [0, 0]
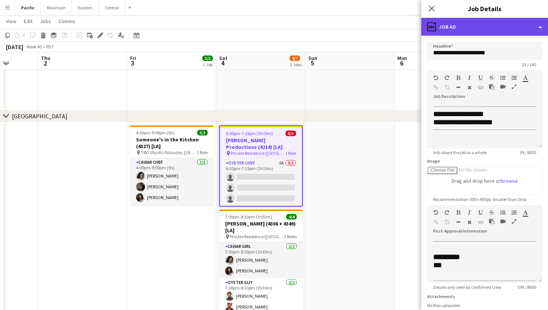
click at [472, 28] on div "ads-window Job Ad" at bounding box center [484, 27] width 127 height 18
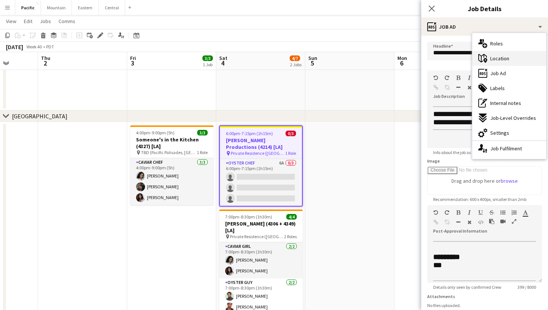
click at [486, 60] on icon at bounding box center [485, 60] width 4 height 5
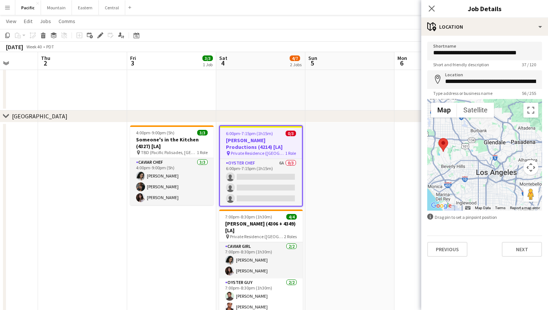
drag, startPoint x: 493, startPoint y: 147, endPoint x: 454, endPoint y: 187, distance: 55.6
click at [454, 187] on div at bounding box center [484, 155] width 115 height 112
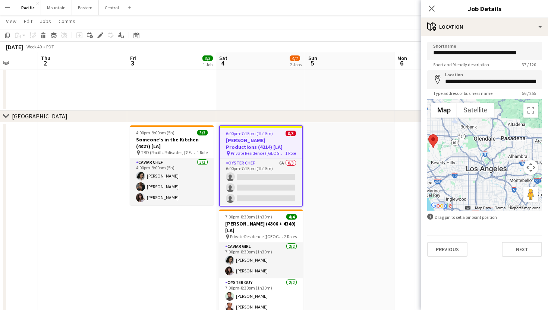
drag, startPoint x: 476, startPoint y: 178, endPoint x: 464, endPoint y: 174, distance: 12.5
click at [464, 174] on div at bounding box center [484, 155] width 115 height 112
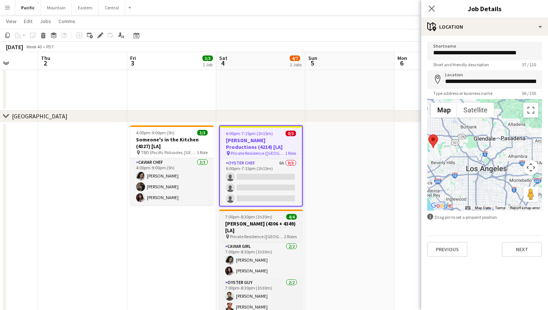
click at [288, 219] on span "4/4" at bounding box center [291, 217] width 10 height 6
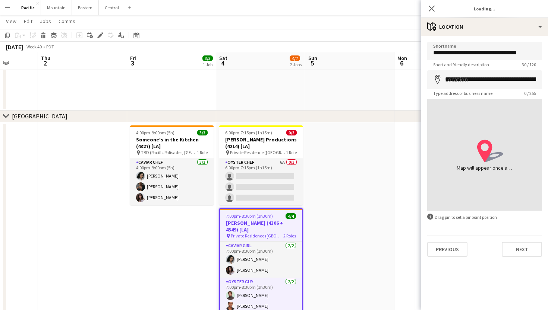
type input "**********"
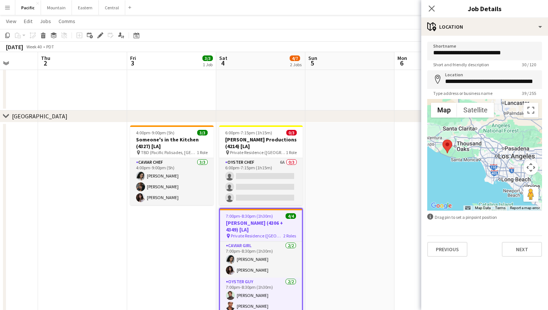
drag, startPoint x: 497, startPoint y: 130, endPoint x: 459, endPoint y: 139, distance: 39.0
click at [459, 139] on div at bounding box center [484, 155] width 115 height 112
click at [429, 7] on icon "Close pop-in" at bounding box center [431, 8] width 7 height 7
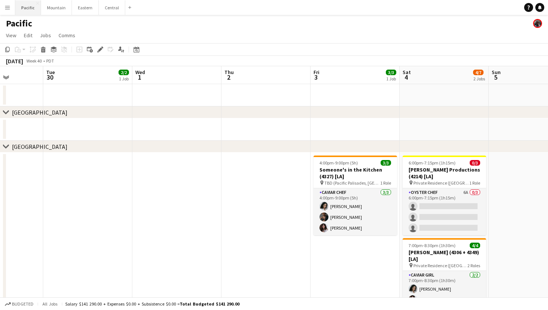
click at [32, 5] on button "Pacific Close" at bounding box center [28, 7] width 26 height 15
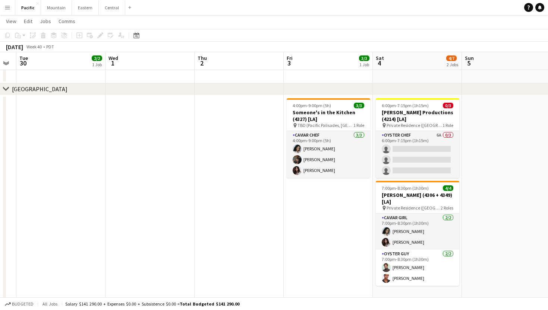
scroll to position [0, 361]
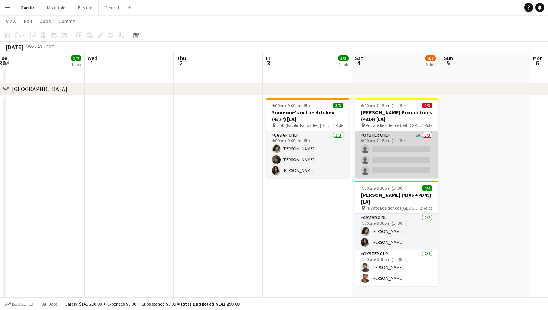
click at [411, 164] on app-card-role "Oyster Chef 6A 0/3 6:00pm-7:15pm (1h15m) single-neutral-actions single-neutral-…" at bounding box center [396, 154] width 83 height 47
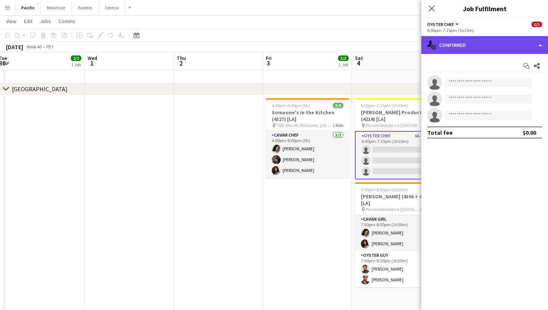
click at [516, 51] on div "single-neutral-actions-check-2 Confirmed" at bounding box center [484, 45] width 127 height 18
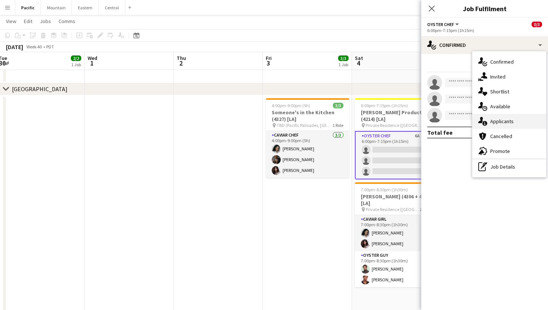
click at [516, 122] on div "single-neutral-actions-information Applicants" at bounding box center [509, 121] width 74 height 15
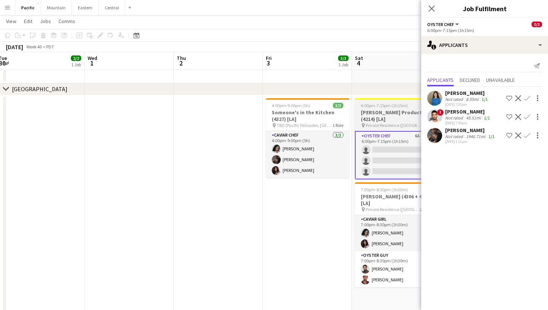
click at [397, 114] on h3 "Bourgeois Productions (4214) [LA]" at bounding box center [396, 115] width 83 height 13
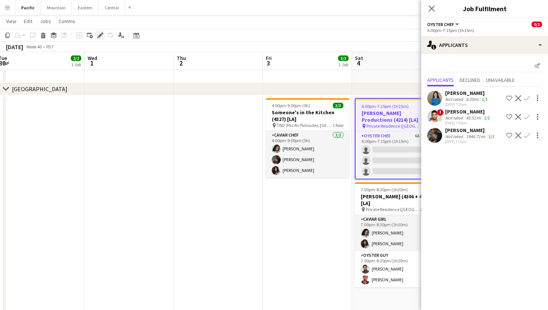
click at [99, 32] on icon "Edit" at bounding box center [100, 35] width 6 height 6
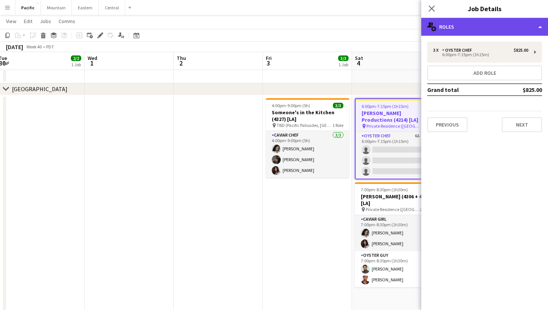
click at [489, 24] on div "multiple-users-add Roles" at bounding box center [484, 27] width 127 height 18
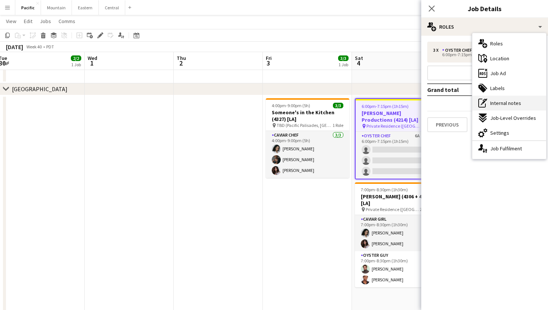
click at [508, 104] on span "Internal notes" at bounding box center [505, 103] width 31 height 7
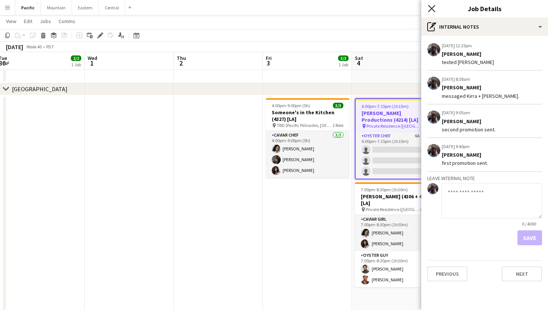
click at [432, 6] on icon "Close pop-in" at bounding box center [431, 8] width 7 height 7
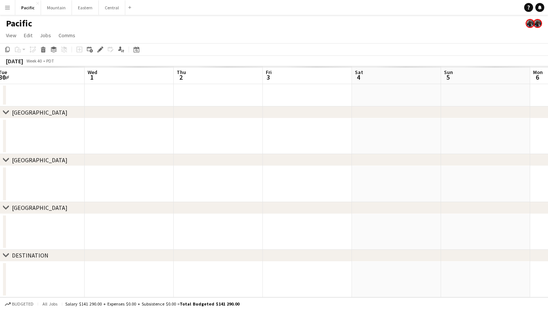
scroll to position [0, 0]
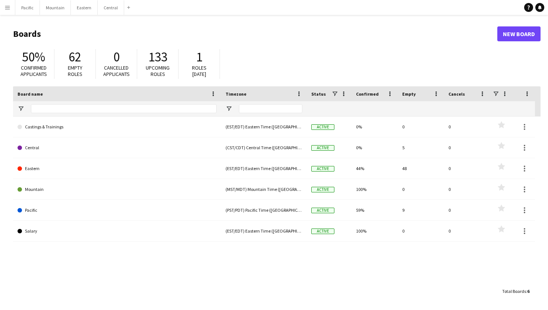
click at [5, 8] on app-icon "Menu" at bounding box center [7, 7] width 6 height 6
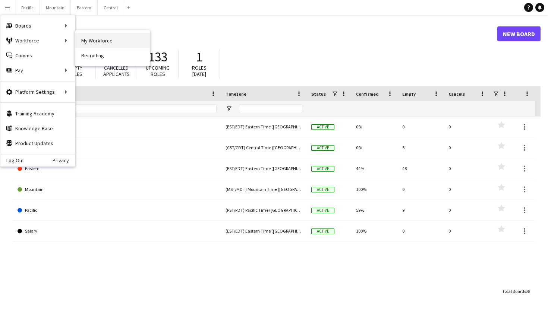
click at [98, 42] on link "My Workforce" at bounding box center [112, 40] width 74 height 15
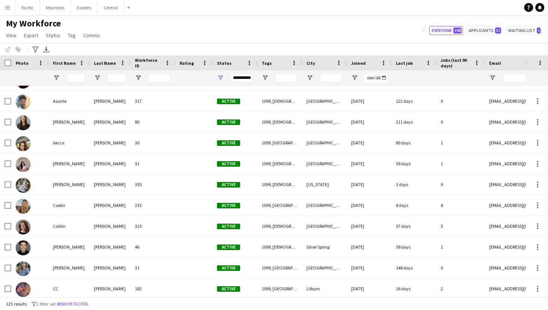
scroll to position [243, 0]
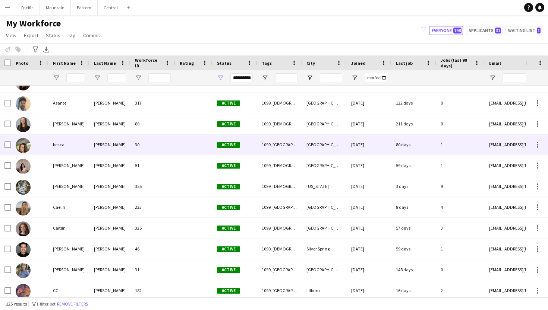
click at [87, 153] on div "becca" at bounding box center [68, 144] width 41 height 20
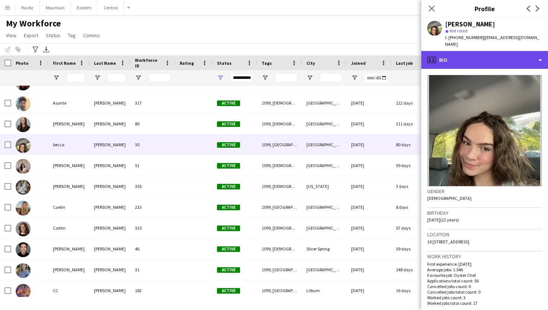
click at [474, 52] on div "profile Bio" at bounding box center [484, 60] width 127 height 18
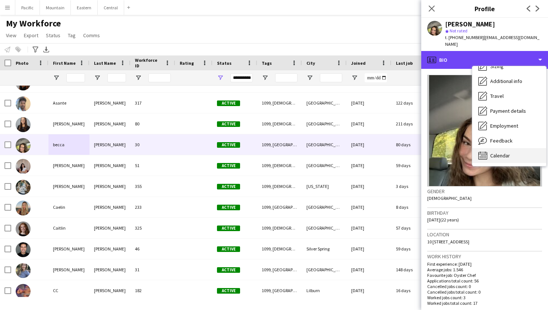
scroll to position [55, 0]
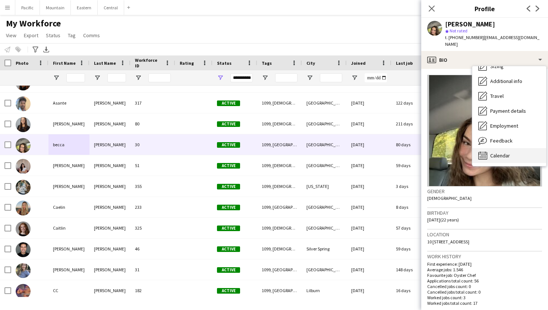
click at [508, 152] on span "Calendar" at bounding box center [500, 155] width 20 height 7
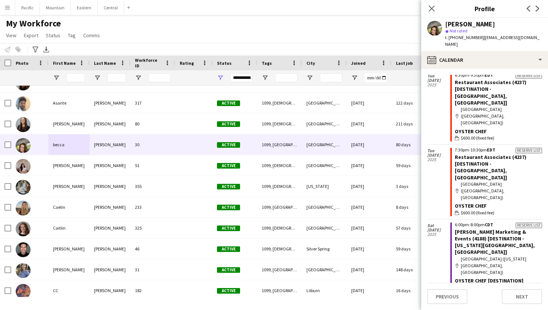
scroll to position [666, 0]
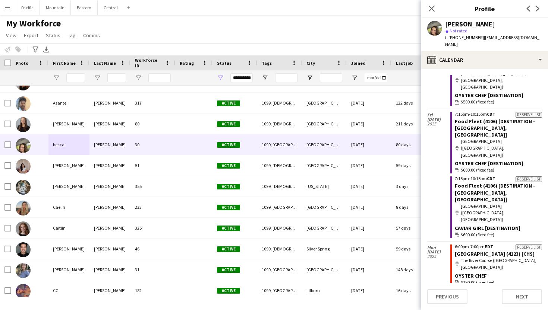
scroll to position [736, 0]
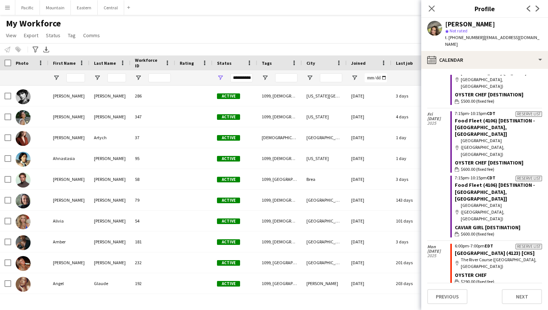
scroll to position [0, 0]
click at [430, 5] on icon "Close pop-in" at bounding box center [431, 8] width 7 height 7
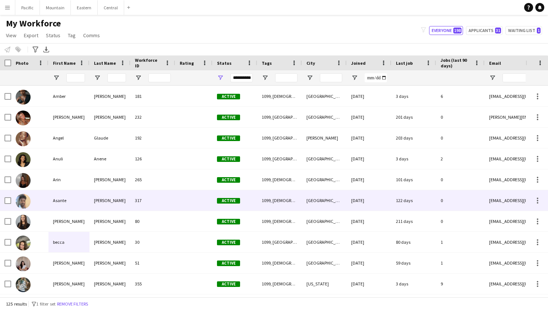
scroll to position [145, 0]
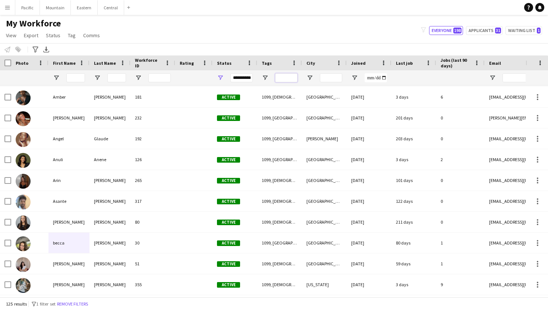
click at [282, 76] on input "Tags Filter Input" at bounding box center [286, 77] width 22 height 9
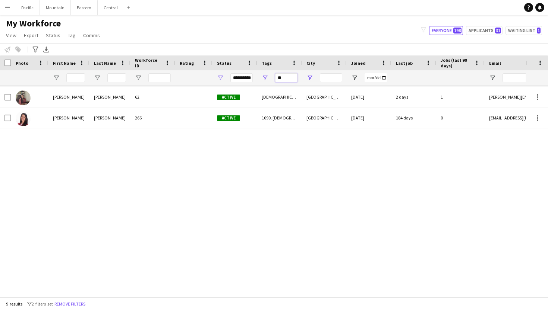
scroll to position [0, 0]
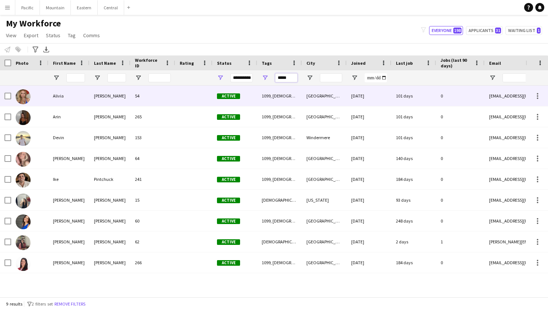
type input "*****"
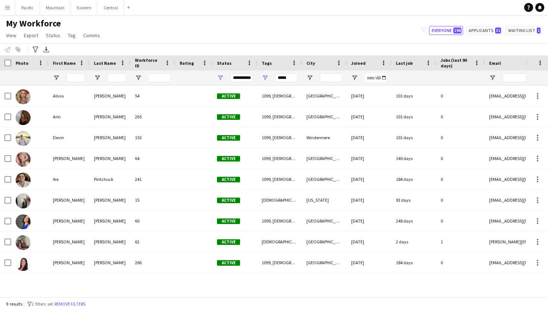
drag, startPoint x: 294, startPoint y: 92, endPoint x: 102, endPoint y: 164, distance: 205.1
click at [102, 164] on div "Smith" at bounding box center [109, 158] width 41 height 20
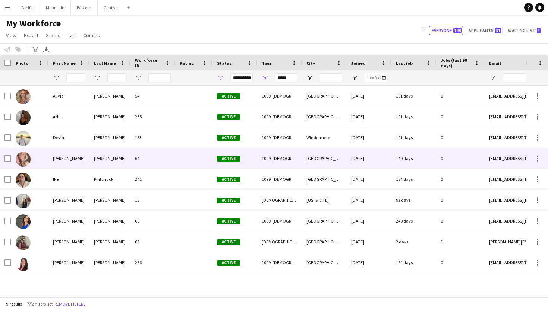
click at [90, 153] on div "Smith" at bounding box center [109, 158] width 41 height 20
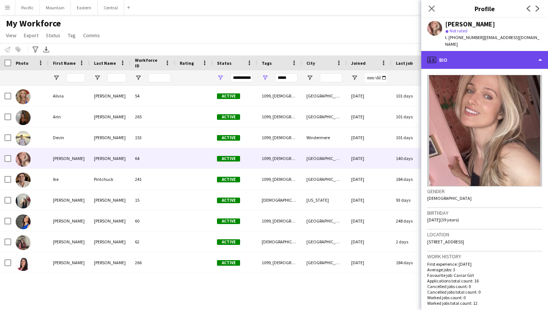
click at [492, 51] on div "profile Bio" at bounding box center [484, 60] width 127 height 18
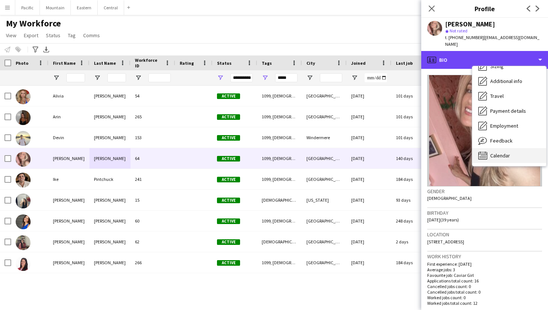
scroll to position [55, 0]
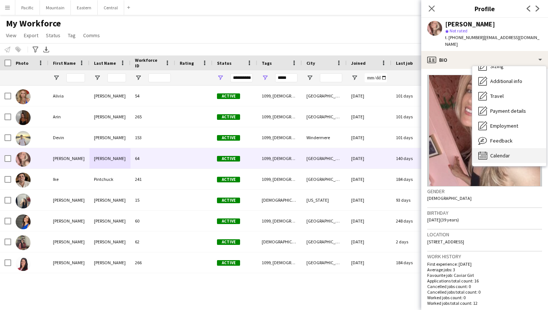
click at [502, 152] on span "Calendar" at bounding box center [500, 155] width 20 height 7
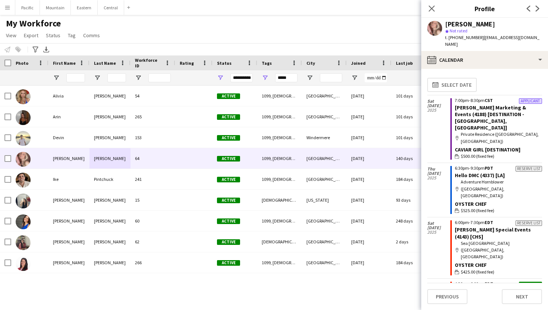
scroll to position [0, 0]
click at [431, 9] on icon at bounding box center [431, 8] width 7 height 7
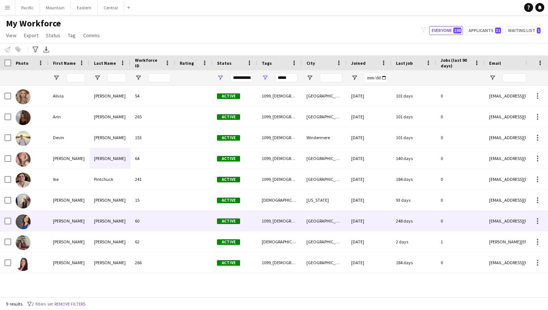
click at [138, 225] on div "60" at bounding box center [152, 221] width 45 height 20
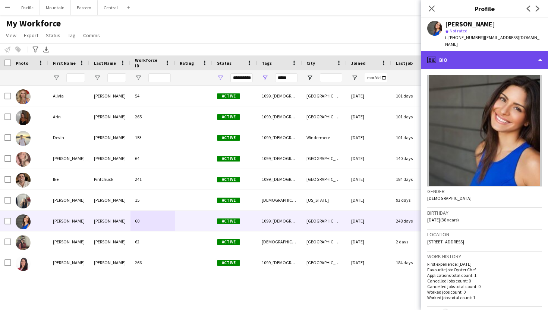
click at [502, 54] on div "profile Bio" at bounding box center [484, 60] width 127 height 18
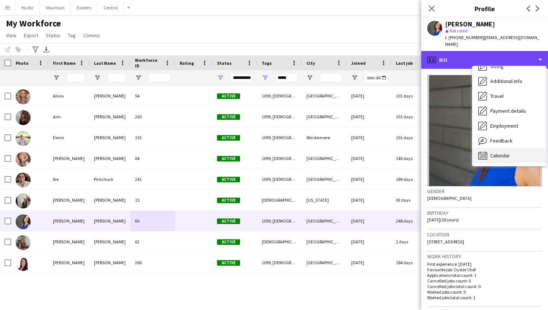
scroll to position [55, 0]
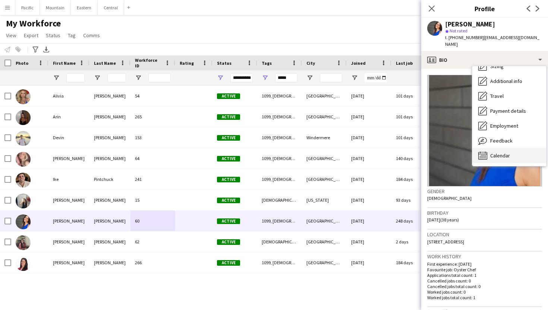
click at [496, 152] on span "Calendar" at bounding box center [500, 155] width 20 height 7
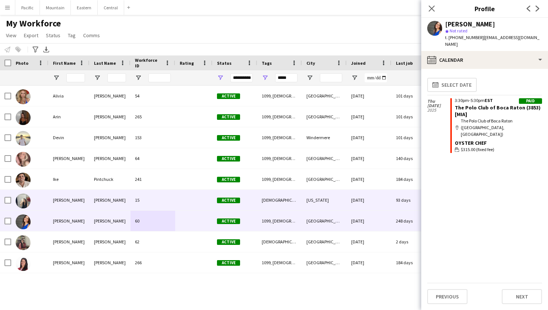
scroll to position [0, 0]
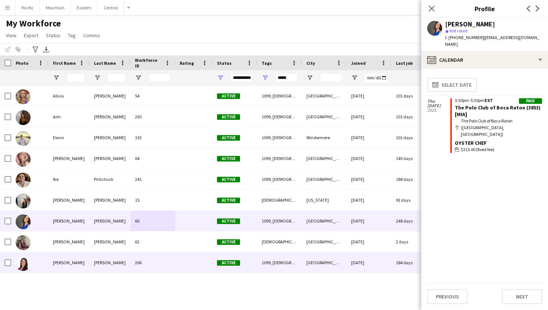
click at [132, 254] on div "266" at bounding box center [152, 263] width 45 height 20
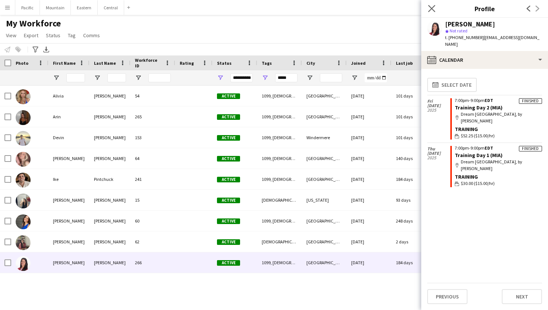
click at [435, 6] on app-icon "Close pop-in" at bounding box center [431, 8] width 11 height 11
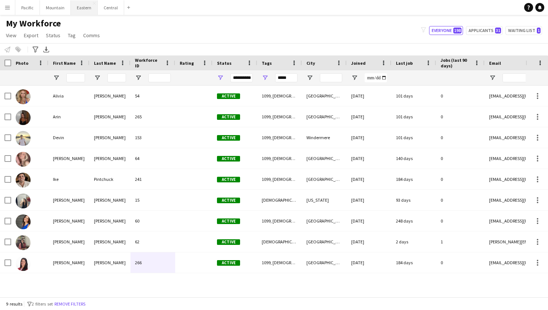
click at [84, 4] on button "Eastern Close" at bounding box center [84, 7] width 27 height 15
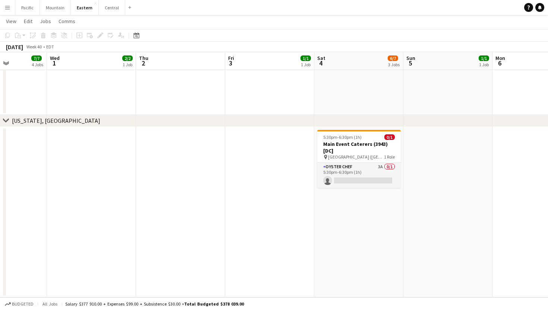
scroll to position [0, 208]
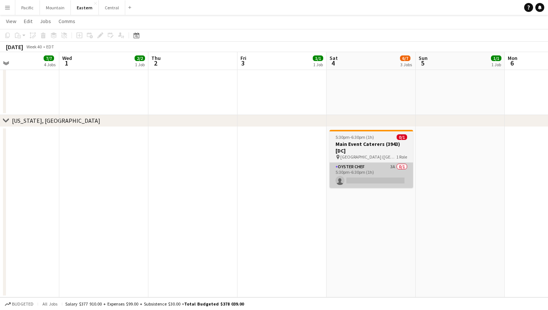
click at [393, 180] on app-card-role "Oyster Chef 3A 0/1 5:30pm-6:30pm (1h) single-neutral-actions" at bounding box center [370, 175] width 83 height 25
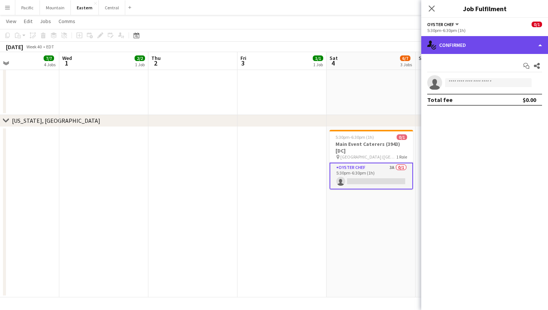
click at [511, 47] on div "single-neutral-actions-check-2 Confirmed" at bounding box center [484, 45] width 127 height 18
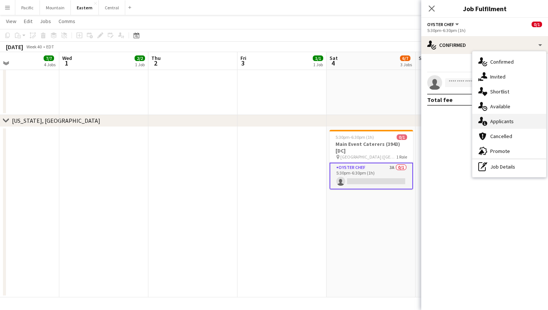
click at [509, 126] on div "single-neutral-actions-information Applicants" at bounding box center [509, 121] width 74 height 15
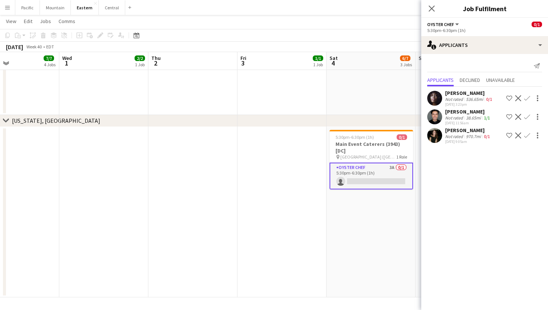
click at [438, 101] on app-user-avatar at bounding box center [434, 98] width 15 height 15
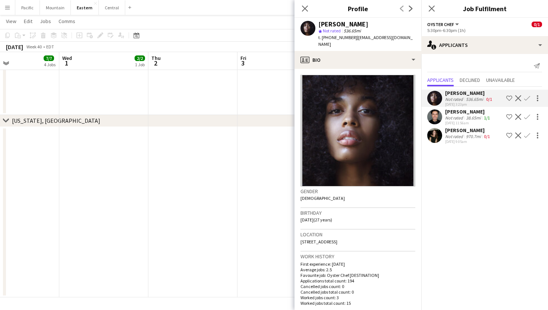
scroll to position [0, 0]
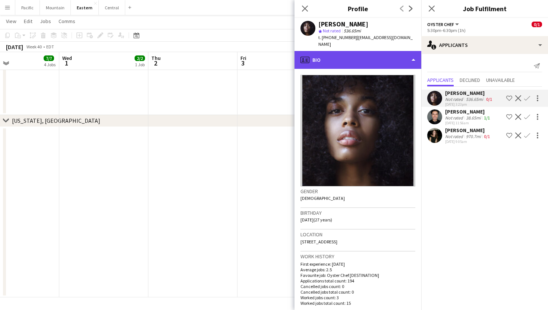
click at [339, 51] on div "profile Bio" at bounding box center [357, 60] width 127 height 18
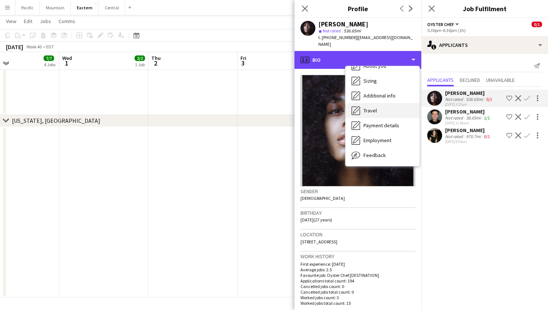
scroll to position [23, 0]
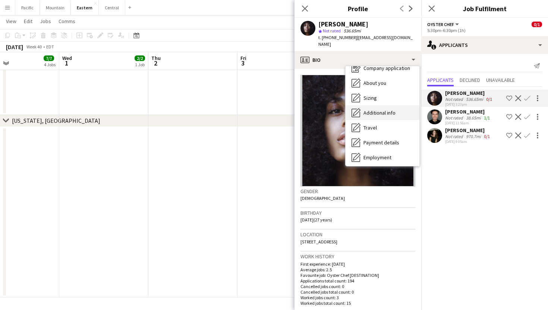
click at [388, 110] on span "Additional info" at bounding box center [379, 113] width 32 height 7
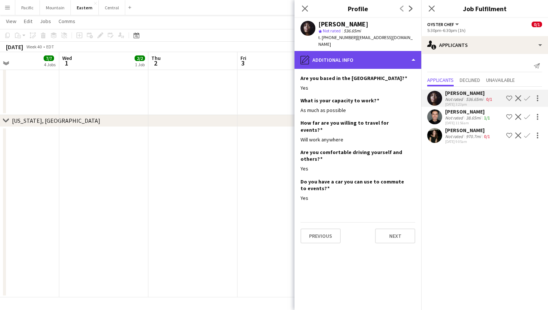
click at [356, 55] on div "pencil4 Additional info" at bounding box center [357, 60] width 127 height 18
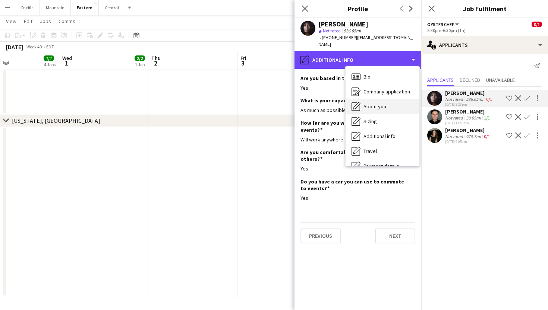
scroll to position [0, 0]
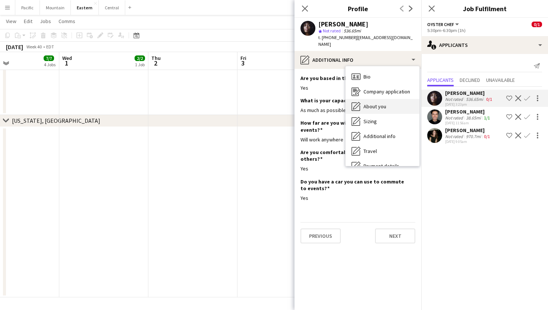
click at [380, 103] on span "About you" at bounding box center [374, 106] width 23 height 7
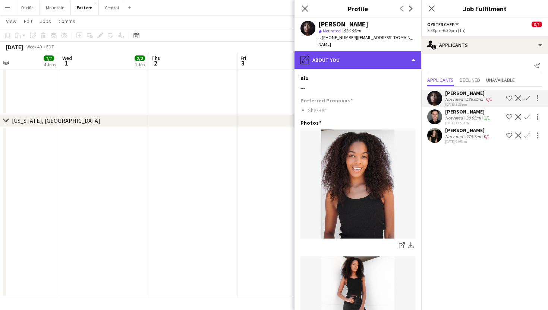
click at [363, 55] on div "pencil4 About you" at bounding box center [357, 60] width 127 height 18
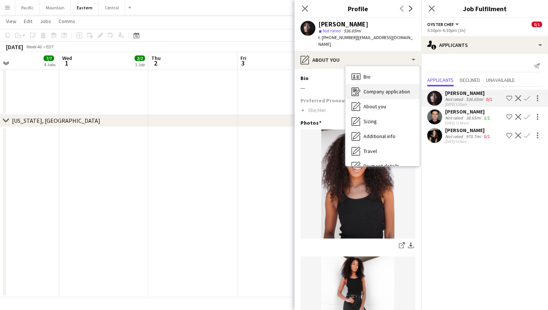
click at [374, 84] on div "Company application Company application" at bounding box center [382, 91] width 74 height 15
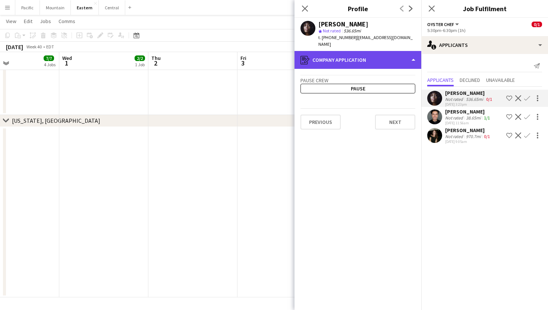
click at [368, 55] on div "register Company application" at bounding box center [357, 60] width 127 height 18
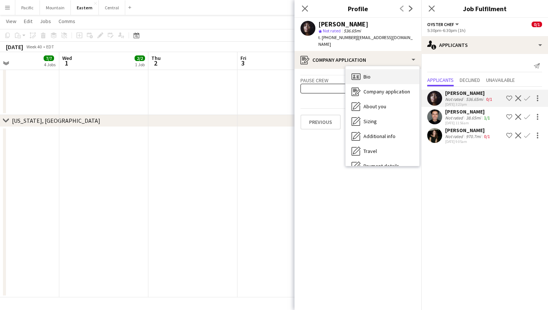
click at [370, 73] on span "Bio" at bounding box center [366, 76] width 7 height 7
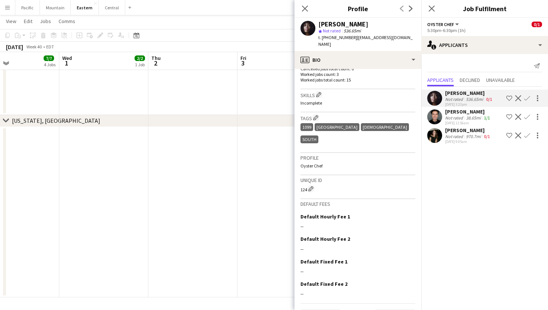
scroll to position [223, 0]
click at [306, 10] on icon at bounding box center [304, 8] width 7 height 7
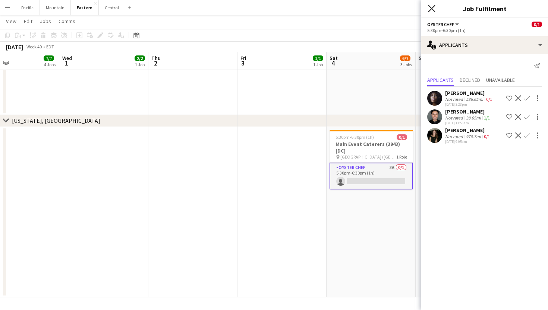
click at [433, 9] on icon "Close pop-in" at bounding box center [431, 8] width 7 height 7
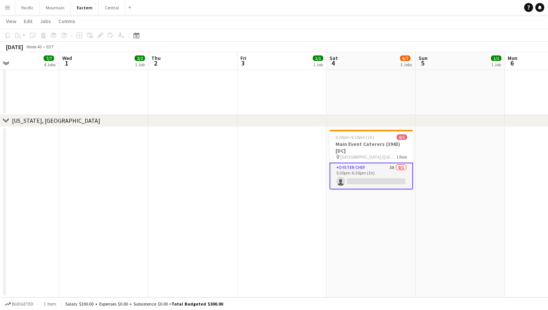
click at [390, 181] on app-card-role "Oyster Chef 3A 0/1 5:30pm-6:30pm (1h) single-neutral-actions" at bounding box center [370, 176] width 83 height 27
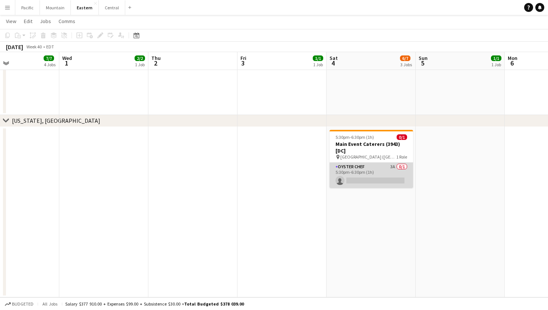
click at [390, 181] on app-card-role "Oyster Chef 3A 0/1 5:30pm-6:30pm (1h) single-neutral-actions" at bounding box center [370, 175] width 83 height 25
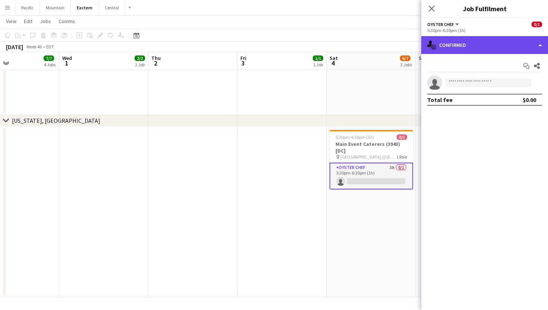
click at [517, 41] on div "single-neutral-actions-check-2 Confirmed" at bounding box center [484, 45] width 127 height 18
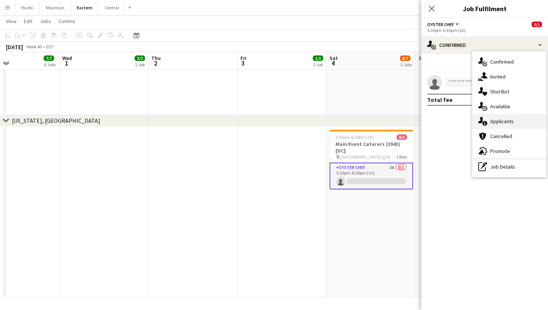
click at [513, 118] on span "Applicants" at bounding box center [501, 121] width 23 height 7
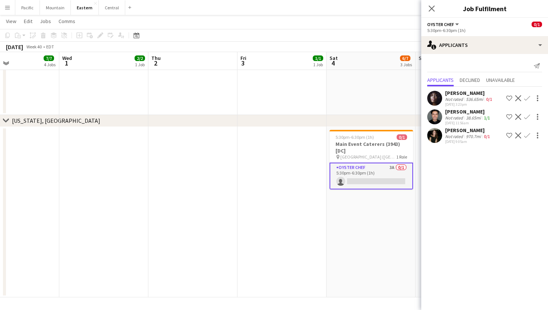
click at [528, 119] on app-icon "Confirm" at bounding box center [527, 117] width 6 height 6
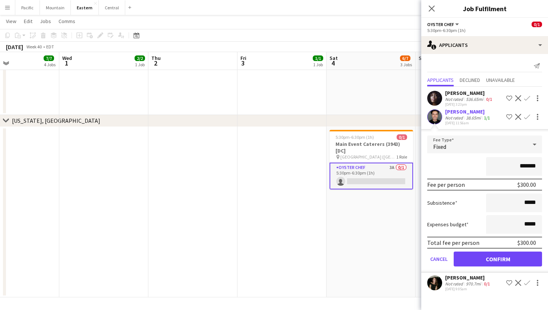
click at [496, 260] on button "Confirm" at bounding box center [497, 259] width 88 height 15
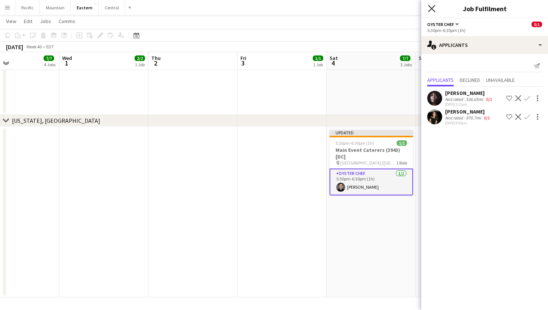
click at [432, 7] on icon "Close pop-in" at bounding box center [431, 8] width 7 height 7
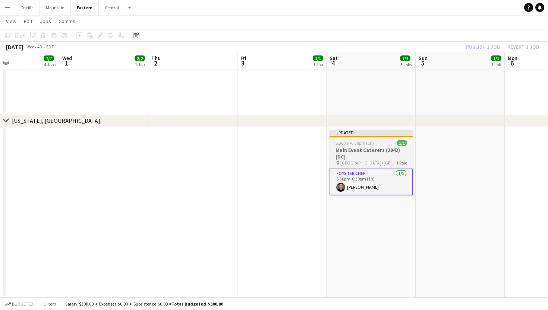
click at [390, 153] on h3 "Main Event Caterers (3943) [DC]" at bounding box center [370, 153] width 83 height 13
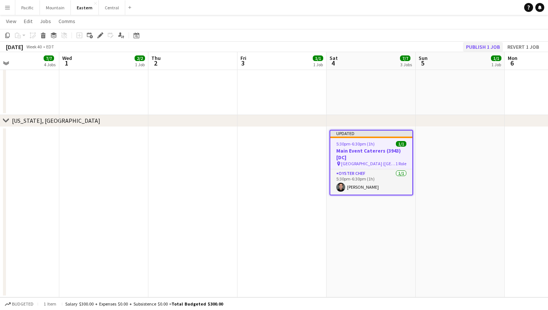
click at [467, 44] on button "Publish 1 job" at bounding box center [483, 47] width 40 height 10
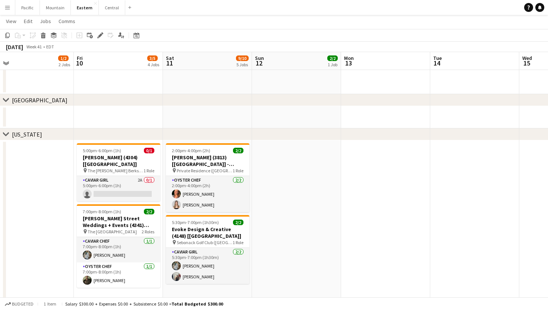
scroll to position [0, 191]
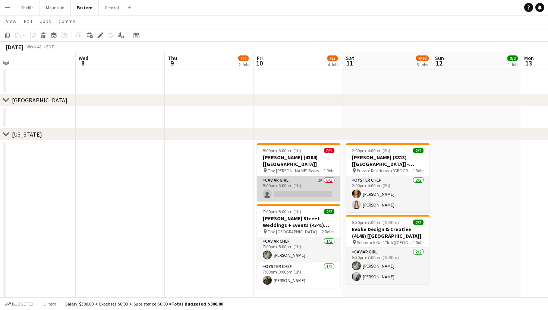
click at [317, 176] on app-card-role "Caviar Girl 2A 0/1 5:00pm-6:00pm (1h) single-neutral-actions" at bounding box center [298, 188] width 83 height 25
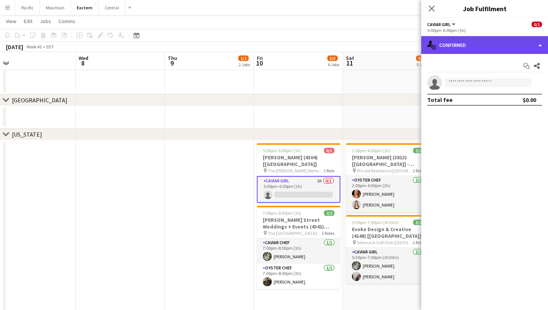
click at [498, 42] on div "single-neutral-actions-check-2 Confirmed" at bounding box center [484, 45] width 127 height 18
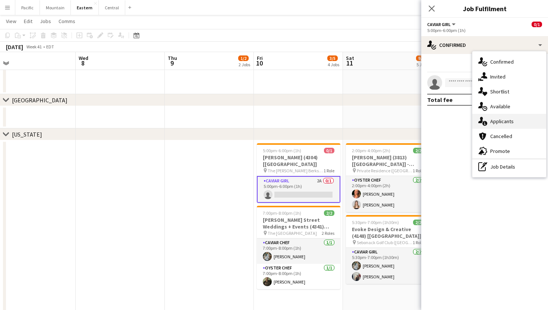
click at [512, 117] on div "single-neutral-actions-information Applicants" at bounding box center [509, 121] width 74 height 15
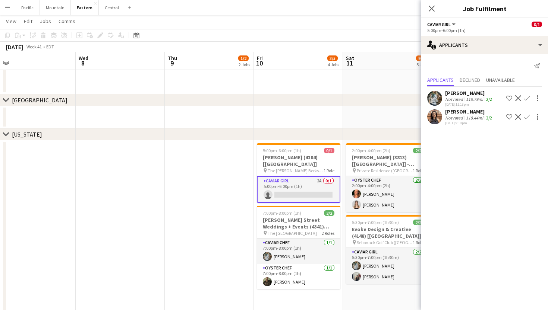
click at [343, 155] on app-date-cell "2:00pm-4:00pm (2h) 2/2 Dave Long (3813) [NYC] - VENUE TBD pin Private Residence…" at bounding box center [387, 269] width 89 height 258
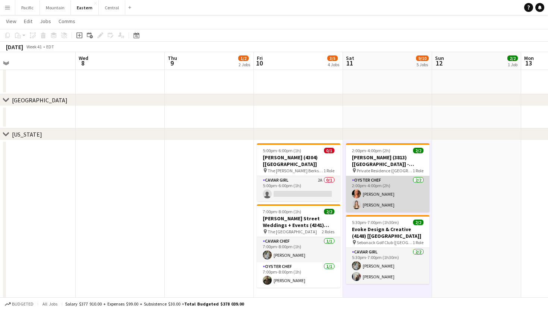
click at [375, 191] on app-card-role "Oyster Chef 2/2 2:00pm-4:00pm (2h) Emma Stearns Diana Barbosa Da Silva" at bounding box center [387, 194] width 83 height 36
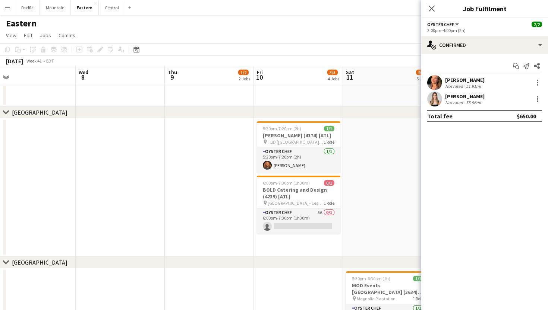
scroll to position [0, 0]
click at [317, 221] on app-card-role "Oyster Chef 5A 0/1 6:00pm-7:30pm (1h30m) single-neutral-actions" at bounding box center [298, 221] width 83 height 25
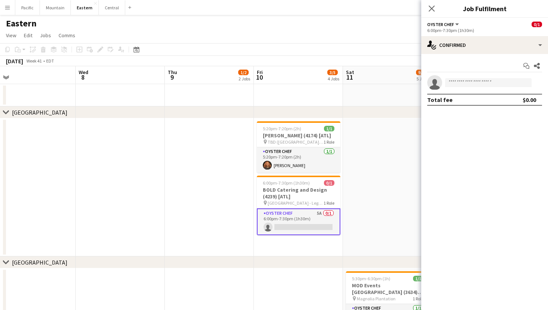
click at [480, 55] on div "Start chat Share single-neutral-actions Total fee $0.00" at bounding box center [484, 83] width 127 height 58
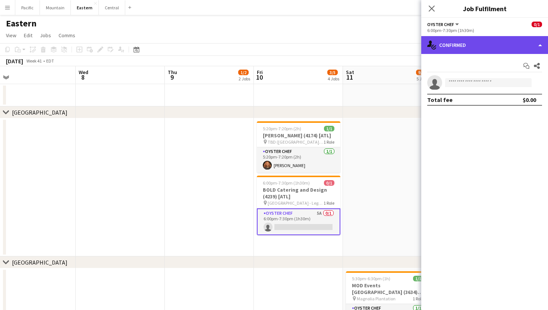
click at [491, 43] on div "single-neutral-actions-check-2 Confirmed" at bounding box center [484, 45] width 127 height 18
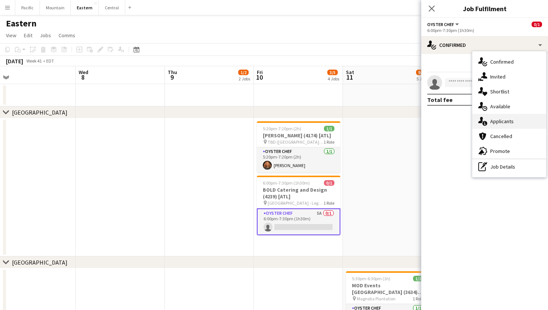
click at [508, 122] on span "Applicants" at bounding box center [501, 121] width 23 height 7
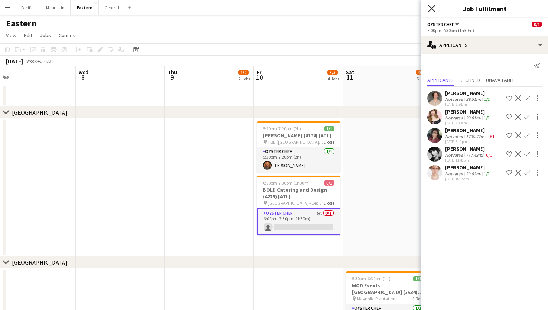
click at [434, 7] on icon "Close pop-in" at bounding box center [431, 8] width 7 height 7
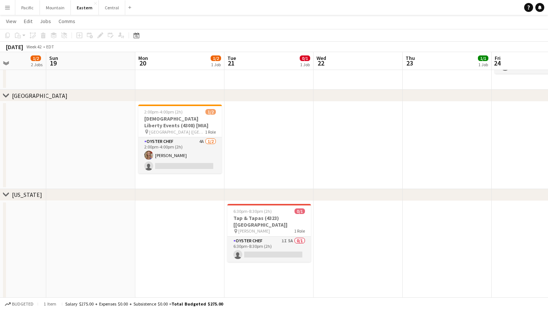
scroll to position [0, 217]
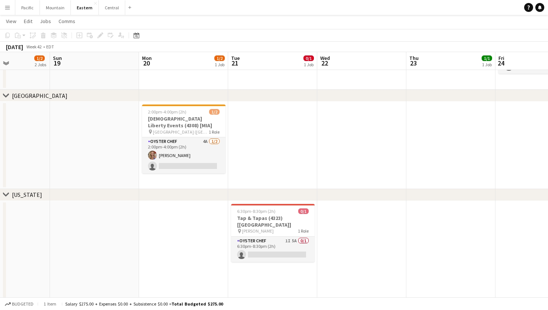
click at [191, 124] on h3 "Lady Liberty Events (4308) [MIA]" at bounding box center [183, 121] width 83 height 13
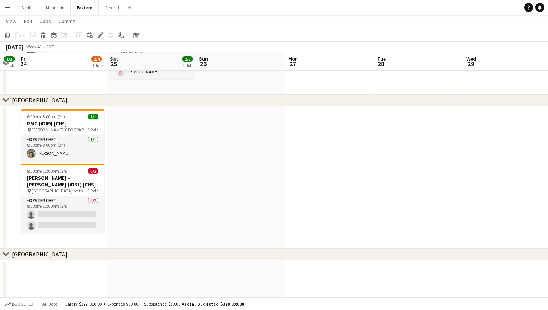
scroll to position [111, 0]
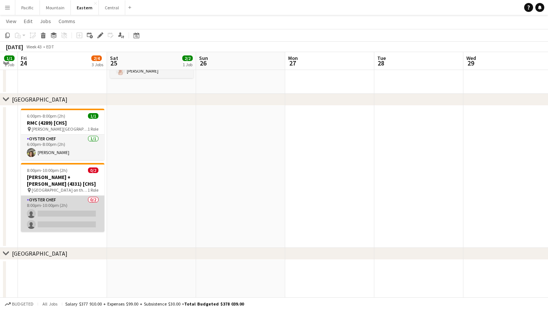
click at [91, 199] on app-card-role "Oyster Chef 0/2 8:00pm-10:00pm (2h) single-neutral-actions single-neutral-actio…" at bounding box center [62, 214] width 83 height 36
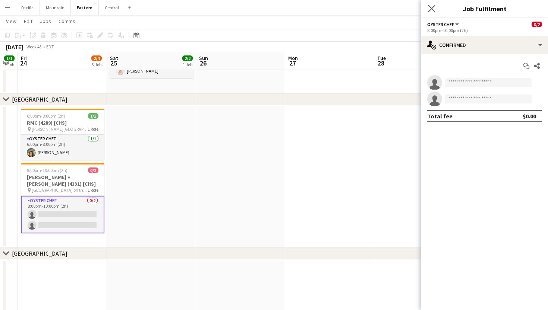
click at [433, 13] on app-icon "Close pop-in" at bounding box center [431, 8] width 11 height 11
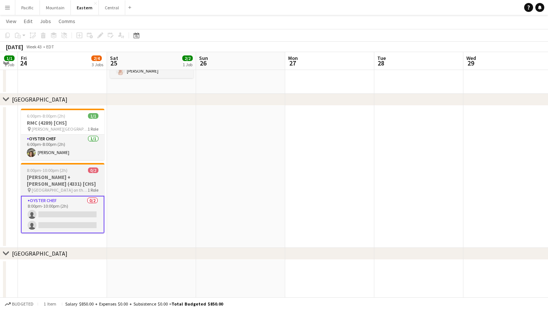
click at [95, 181] on h3 "Lisa + Terry Brown (4331) [CHS]" at bounding box center [62, 180] width 83 height 13
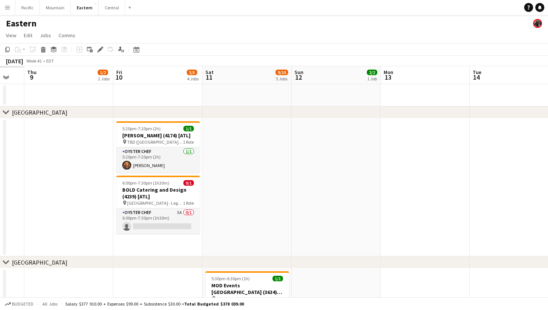
scroll to position [0, 200]
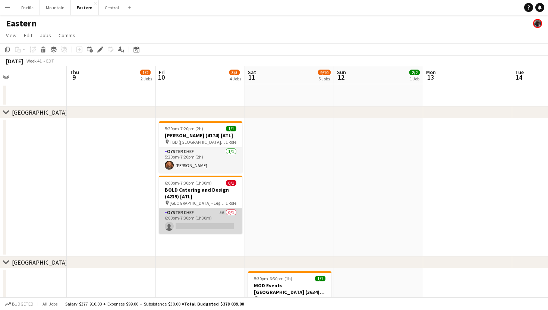
click at [208, 221] on app-card-role "Oyster Chef 5A 0/1 6:00pm-7:30pm (1h30m) single-neutral-actions" at bounding box center [200, 221] width 83 height 25
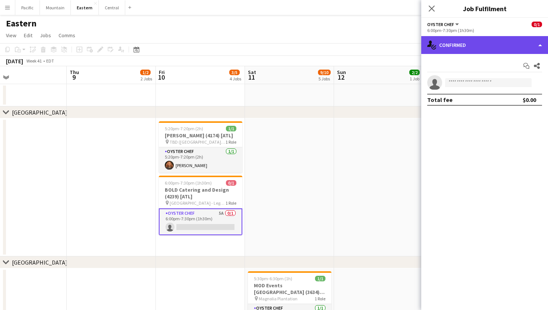
click at [505, 38] on div "single-neutral-actions-check-2 Confirmed" at bounding box center [484, 45] width 127 height 18
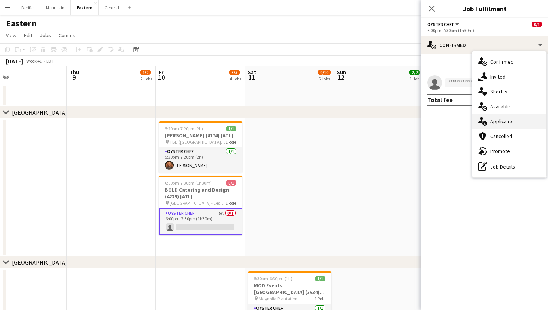
click at [531, 126] on div "single-neutral-actions-information Applicants" at bounding box center [509, 121] width 74 height 15
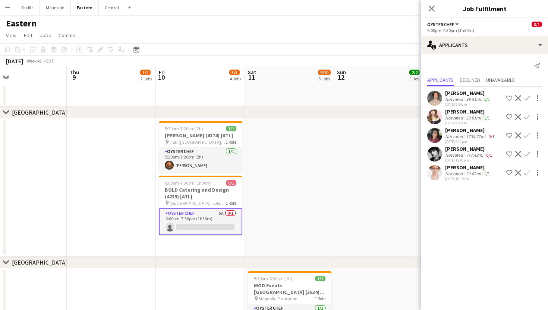
click at [434, 172] on app-user-avatar at bounding box center [434, 172] width 15 height 15
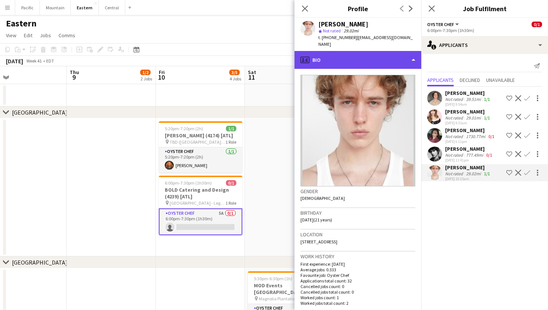
click at [387, 56] on div "profile Bio" at bounding box center [357, 60] width 127 height 18
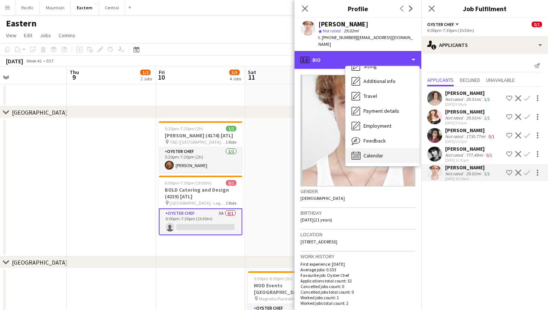
scroll to position [55, 0]
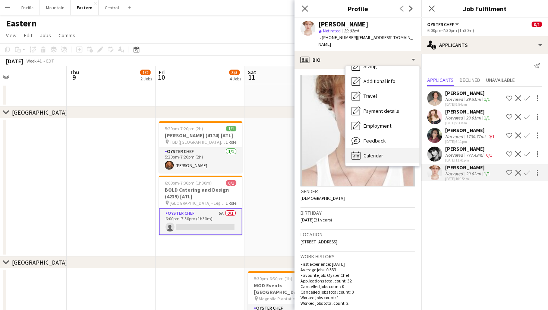
click at [374, 153] on div "Calendar Calendar" at bounding box center [382, 155] width 74 height 15
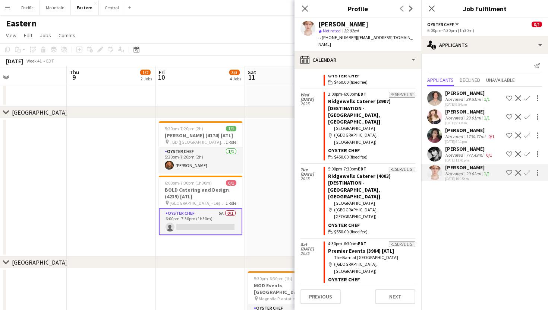
scroll to position [1107, 0]
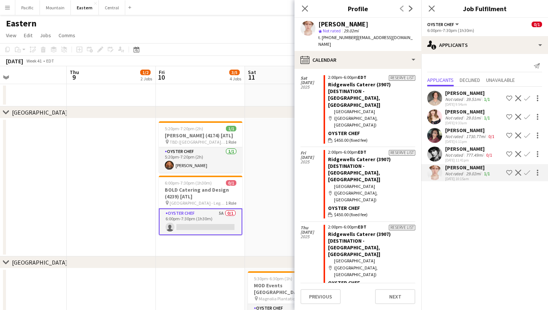
scroll to position [853, 0]
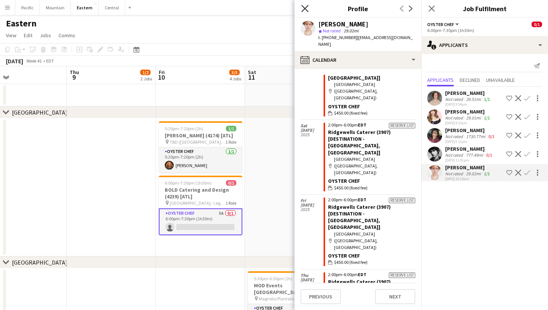
click at [303, 6] on icon "Close pop-in" at bounding box center [304, 8] width 7 height 7
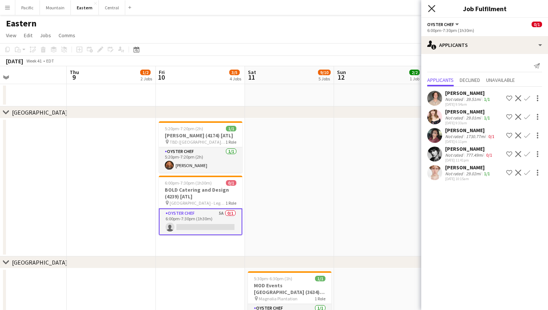
click at [429, 12] on icon at bounding box center [431, 8] width 7 height 7
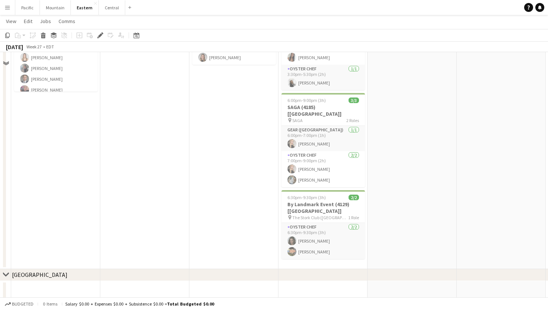
scroll to position [532, 0]
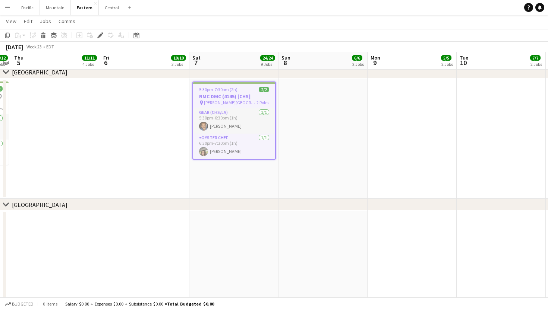
scroll to position [139, 0]
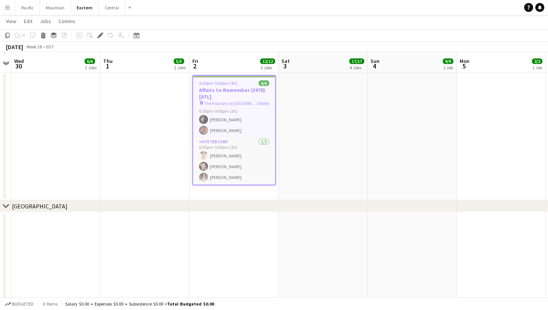
scroll to position [2, 0]
